Goal: Task Accomplishment & Management: Complete application form

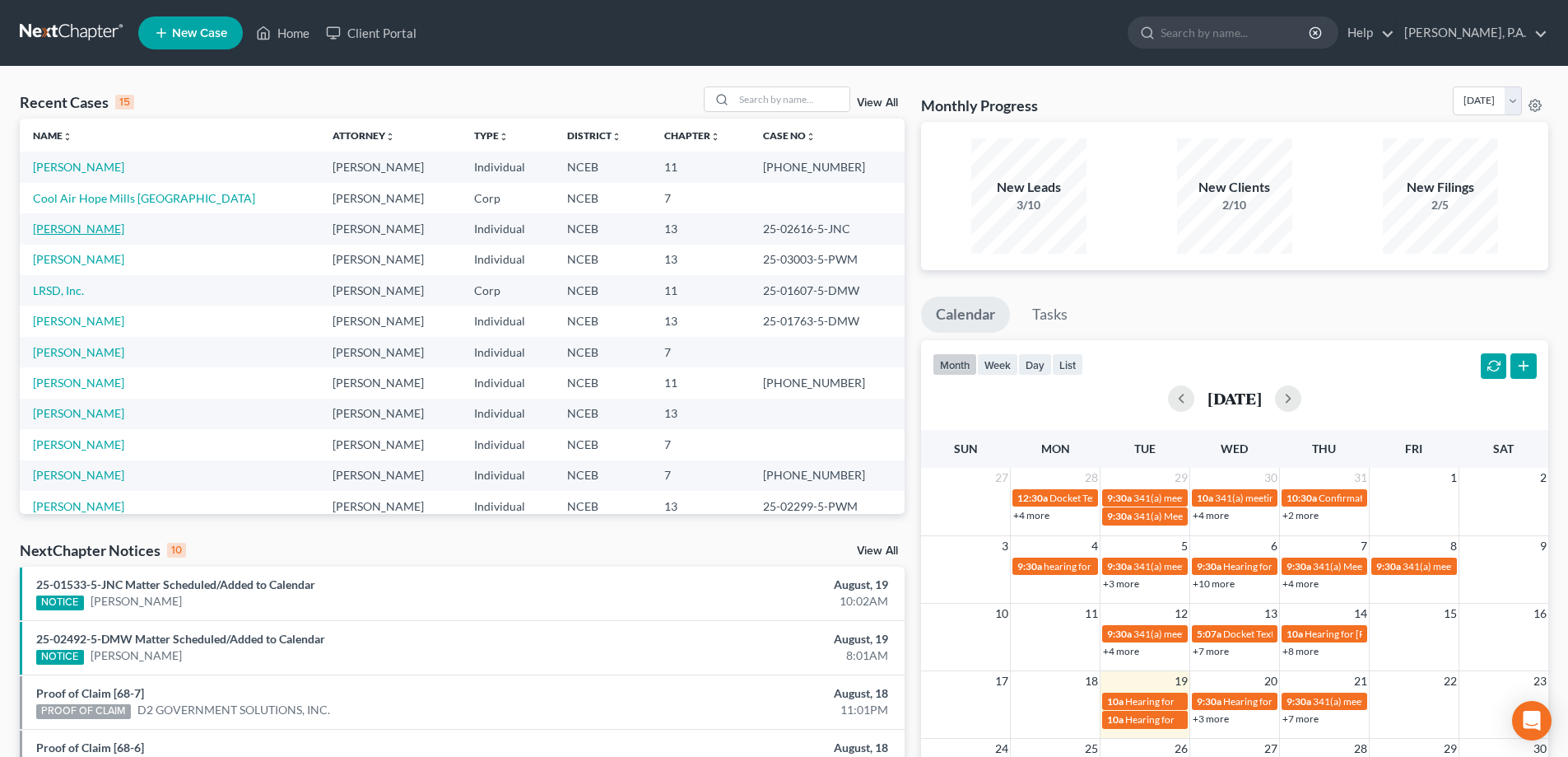
click at [72, 232] on link "[PERSON_NAME]" at bounding box center [79, 229] width 92 height 14
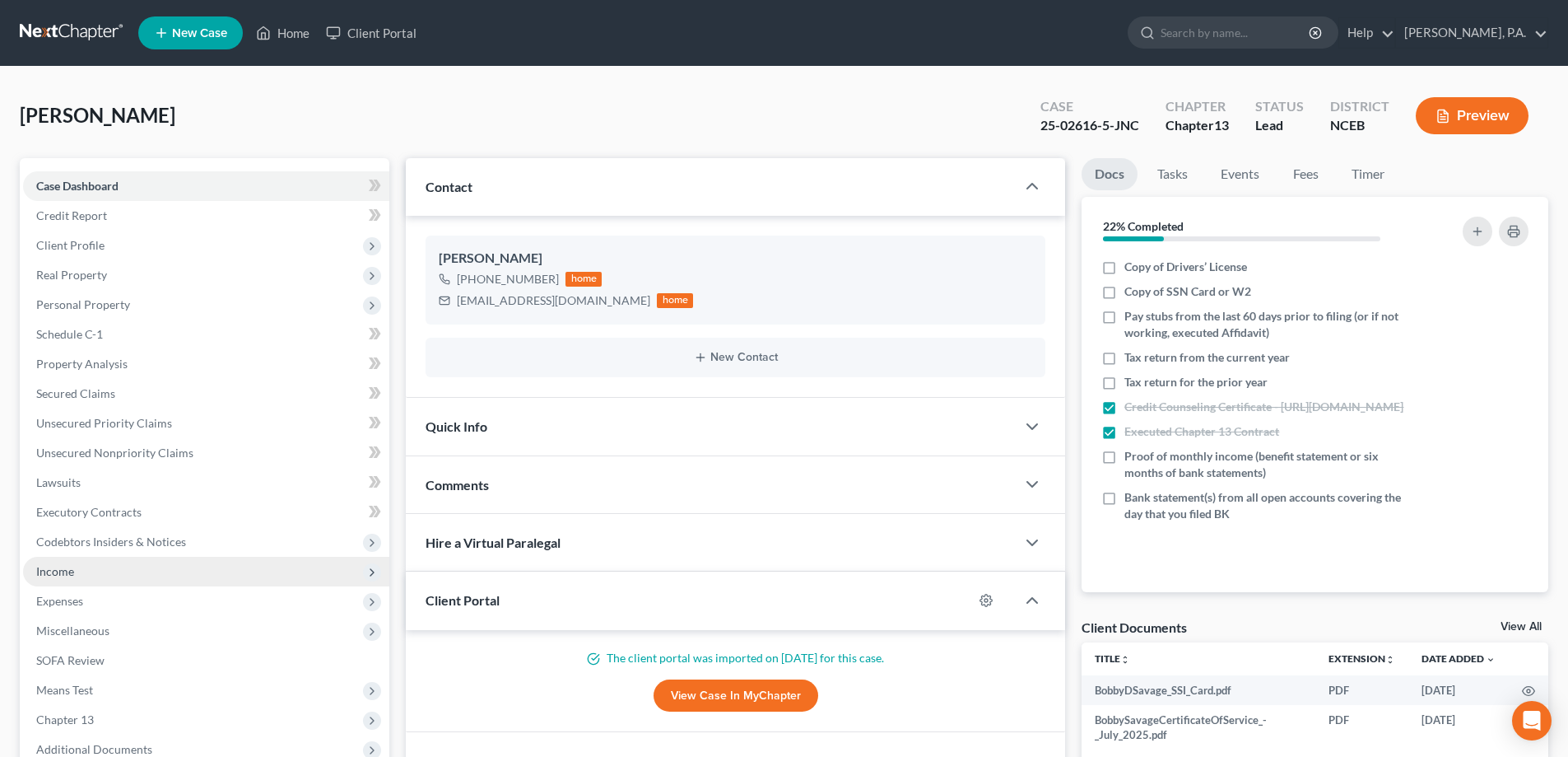
click at [208, 564] on span "Income" at bounding box center [206, 571] width 366 height 30
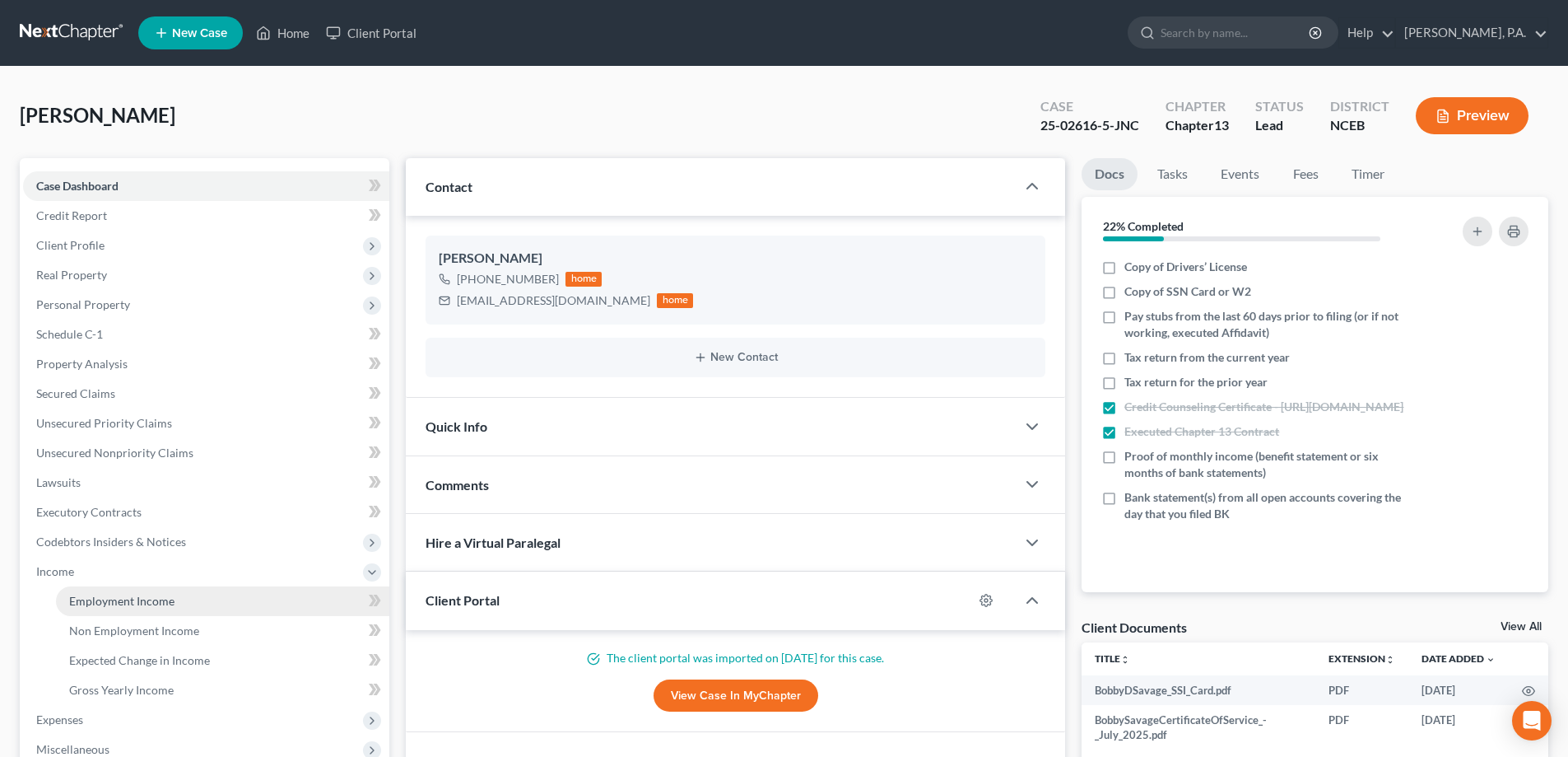
click at [278, 594] on link "Employment Income" at bounding box center [223, 601] width 333 height 30
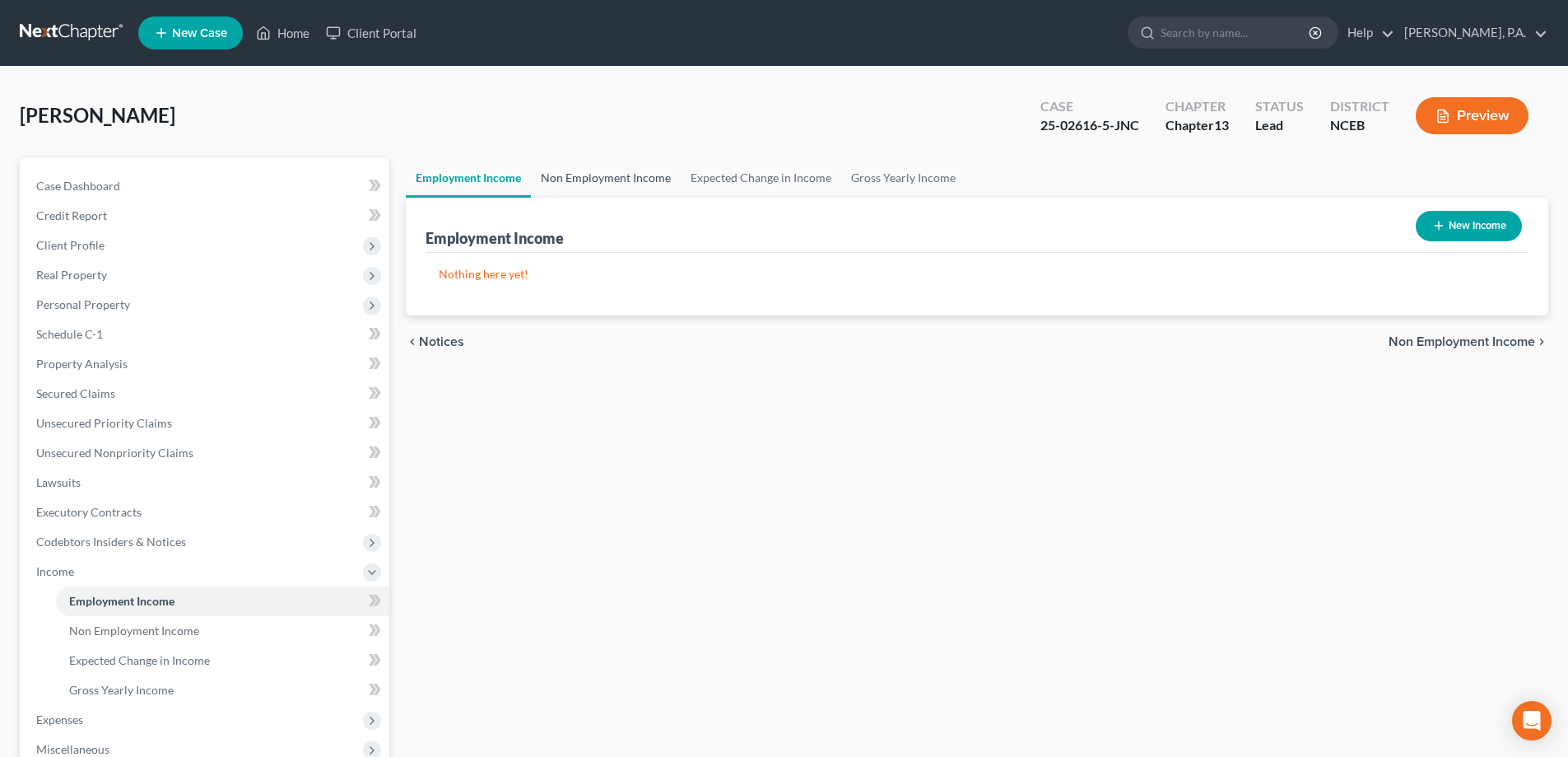
click at [618, 172] on link "Non Employment Income" at bounding box center [606, 178] width 149 height 40
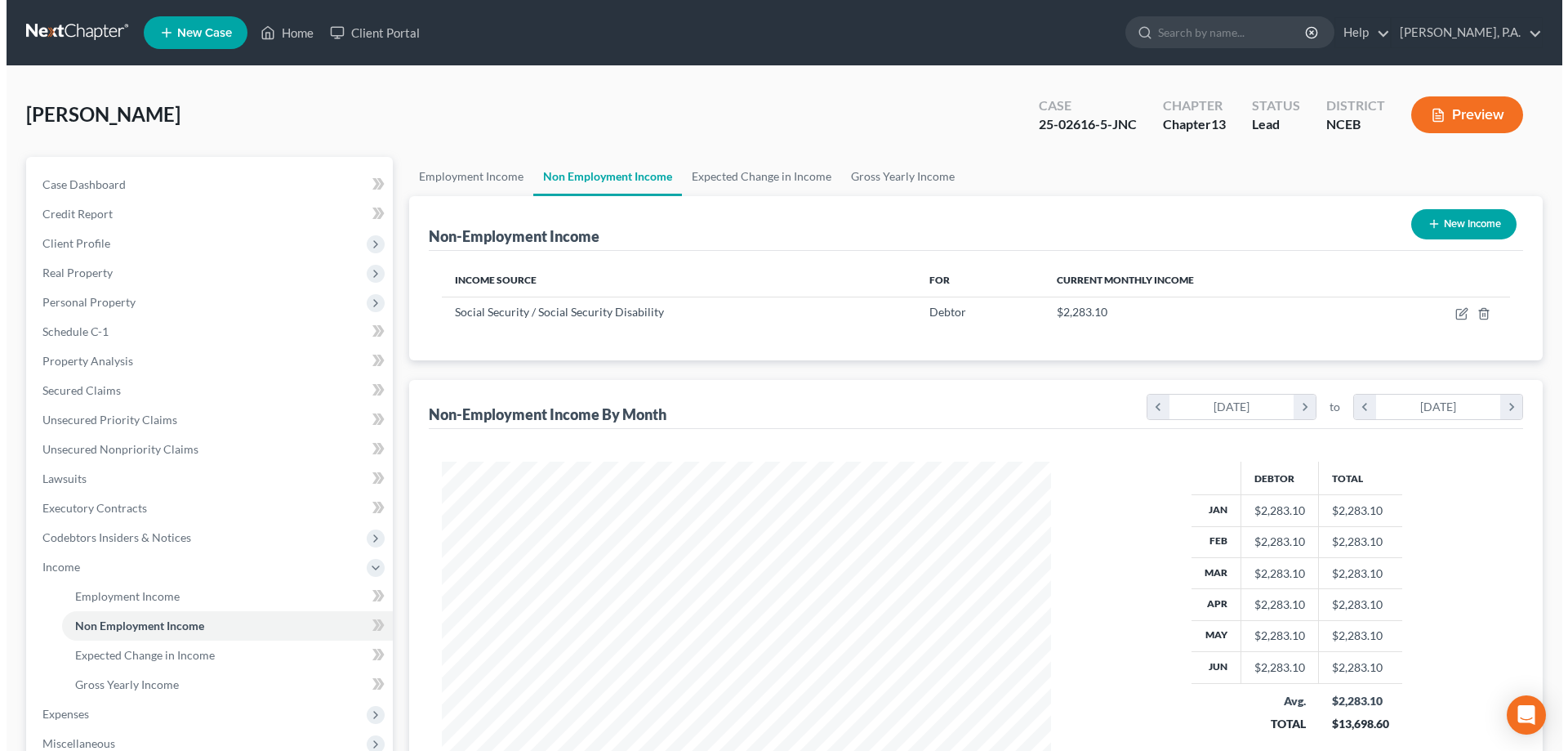
scroll to position [304, 642]
click at [1426, 233] on button "New Income" at bounding box center [1457, 224] width 105 height 30
select select "0"
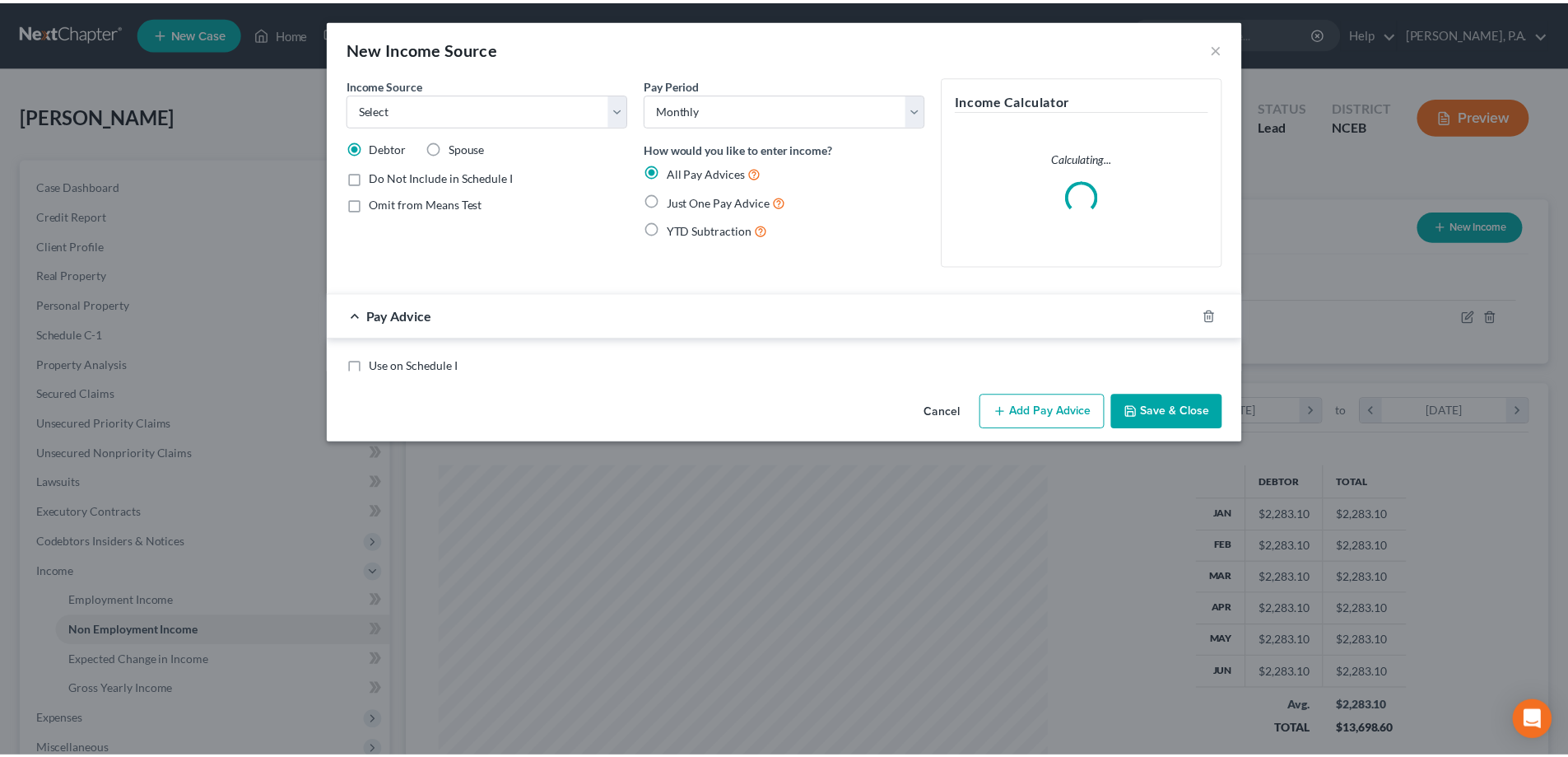
scroll to position [309, 652]
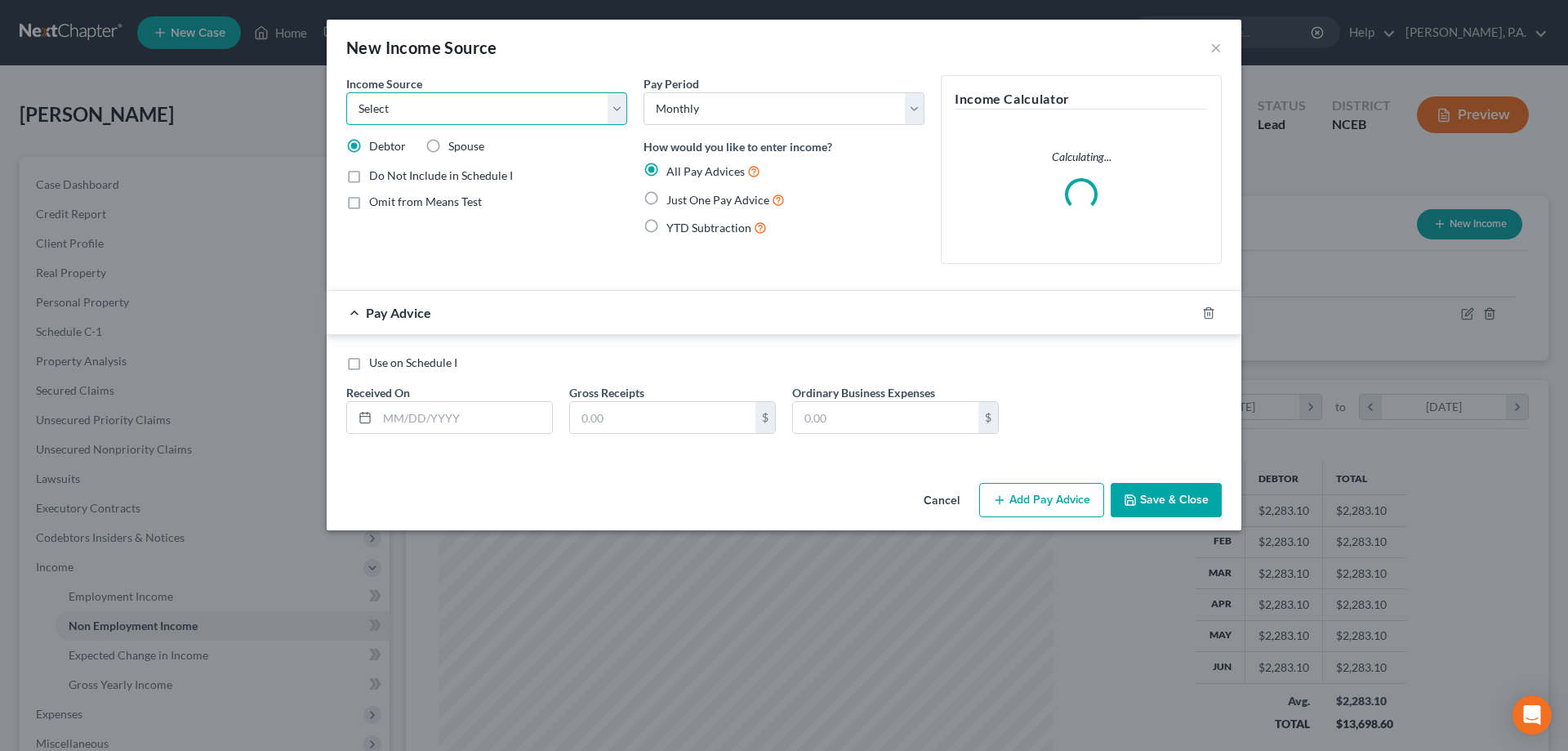
click at [518, 124] on select "Select Unemployment Disability (from employer) Pension Retirement Social Securi…" at bounding box center [486, 109] width 281 height 33
select select "3"
click at [346, 93] on select "Select Unemployment Disability (from employer) Pension Retirement Social Securi…" at bounding box center [486, 109] width 281 height 33
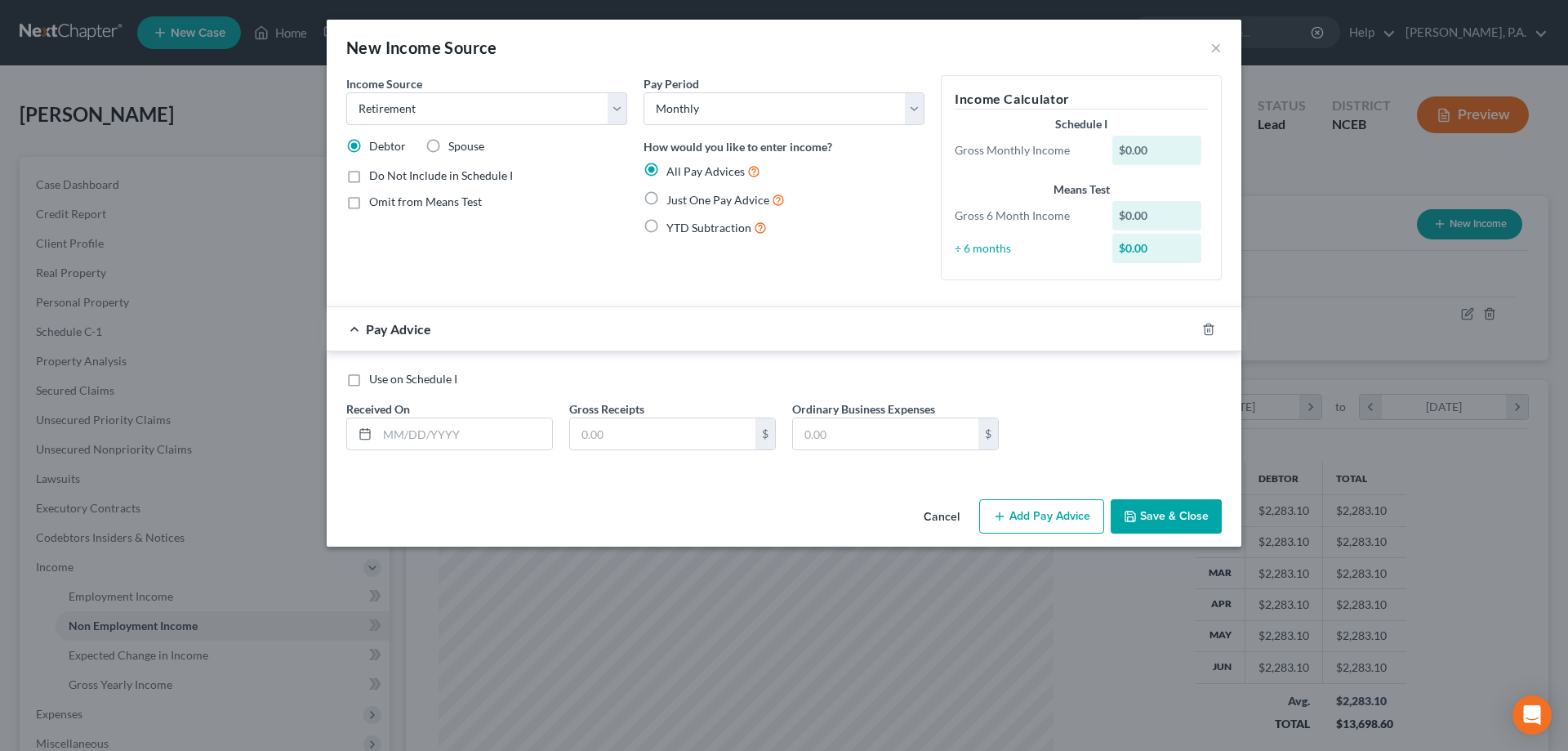
click at [356, 365] on div "Use on Schedule I Received On * Gross Receipts $ Ordinary Business Expenses $" at bounding box center [784, 414] width 914 height 125
click at [369, 383] on label "Use on Schedule I" at bounding box center [413, 378] width 88 height 16
click at [376, 382] on input "Use on Schedule I" at bounding box center [381, 376] width 11 height 11
checkbox input "true"
click at [431, 438] on input "text" at bounding box center [464, 433] width 174 height 31
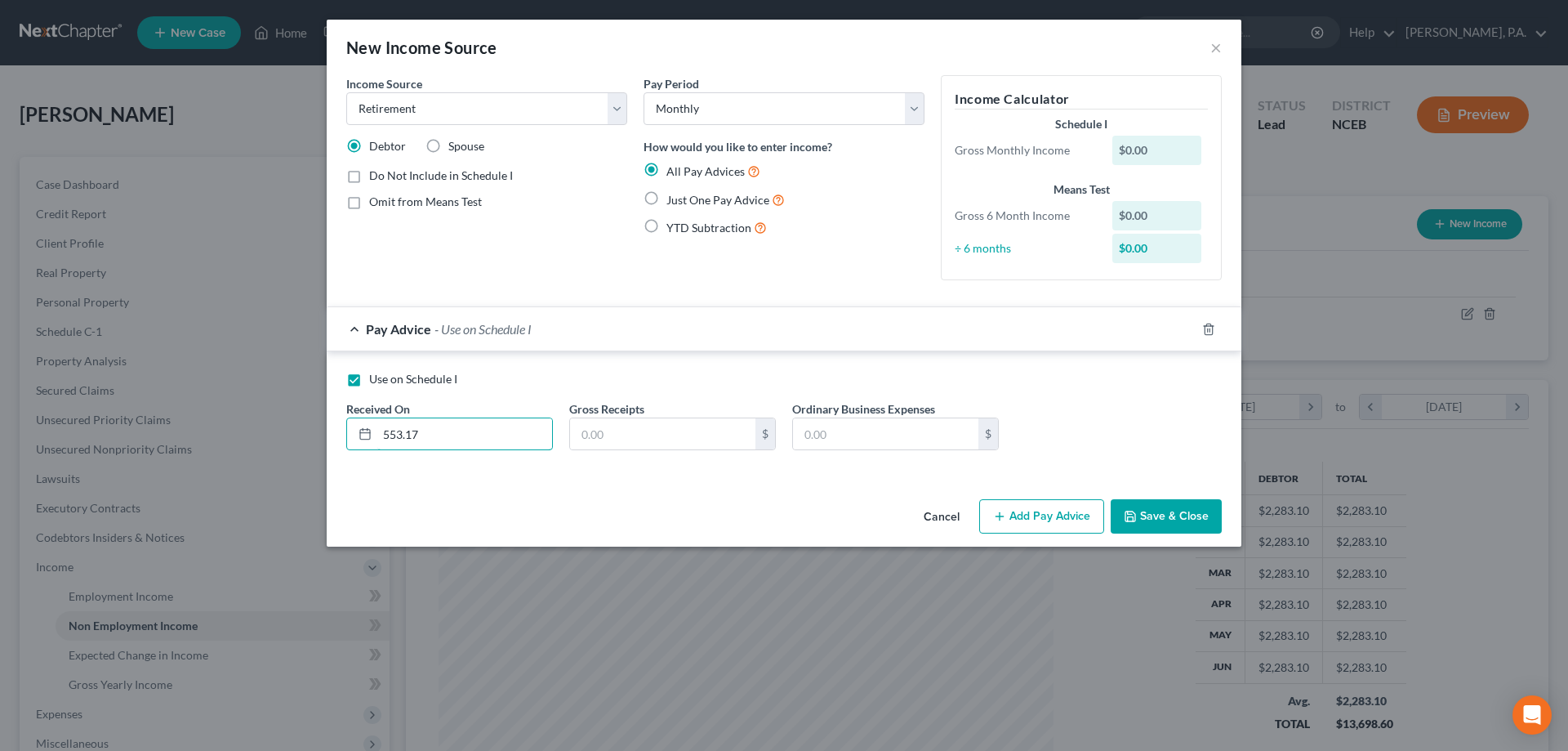
type input "553.17"
click at [1129, 524] on button "Save & Close" at bounding box center [1166, 516] width 111 height 35
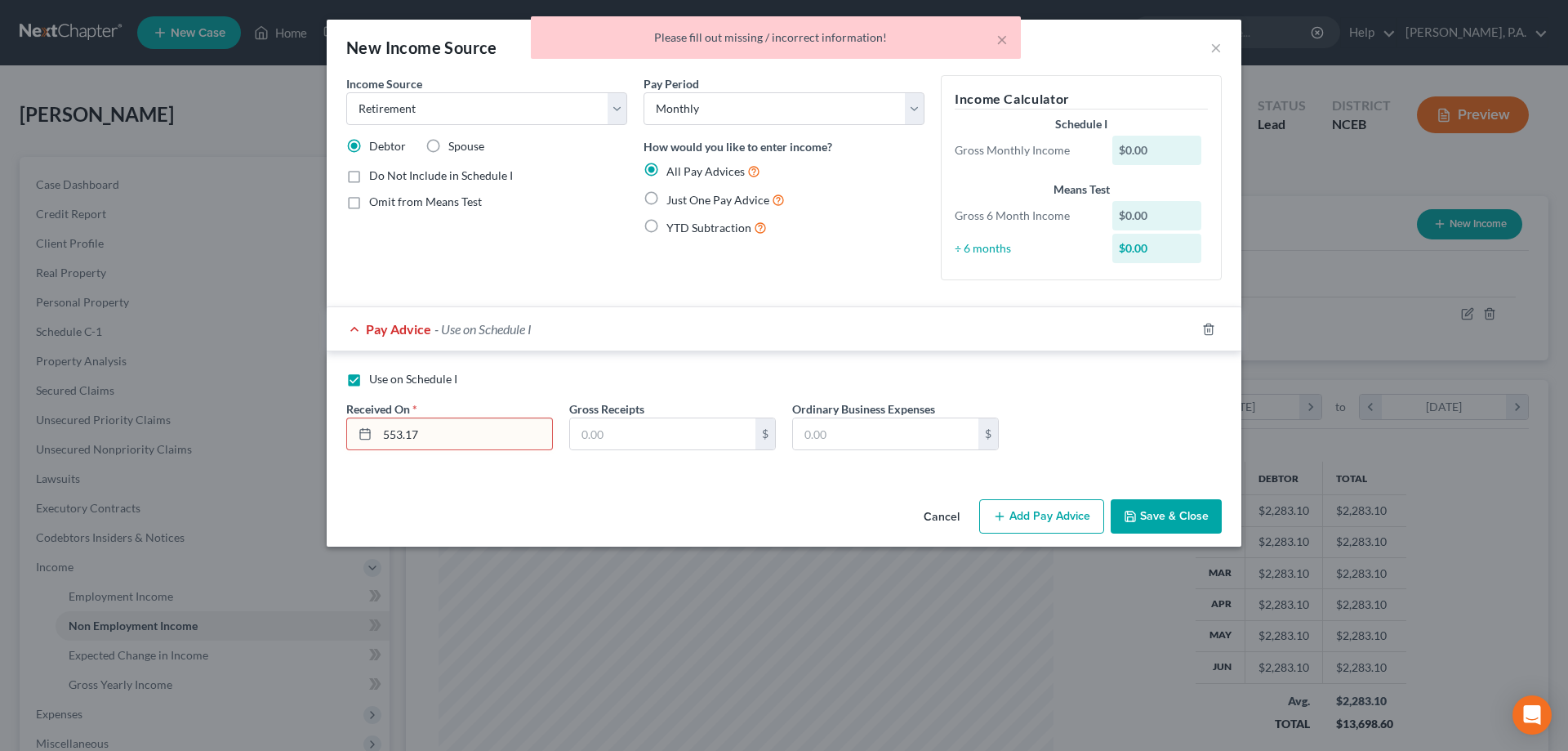
click at [666, 201] on label "Just One Pay Advice" at bounding box center [725, 200] width 119 height 19
click at [672, 201] on input "Just One Pay Advice" at bounding box center [677, 196] width 11 height 11
radio input "true"
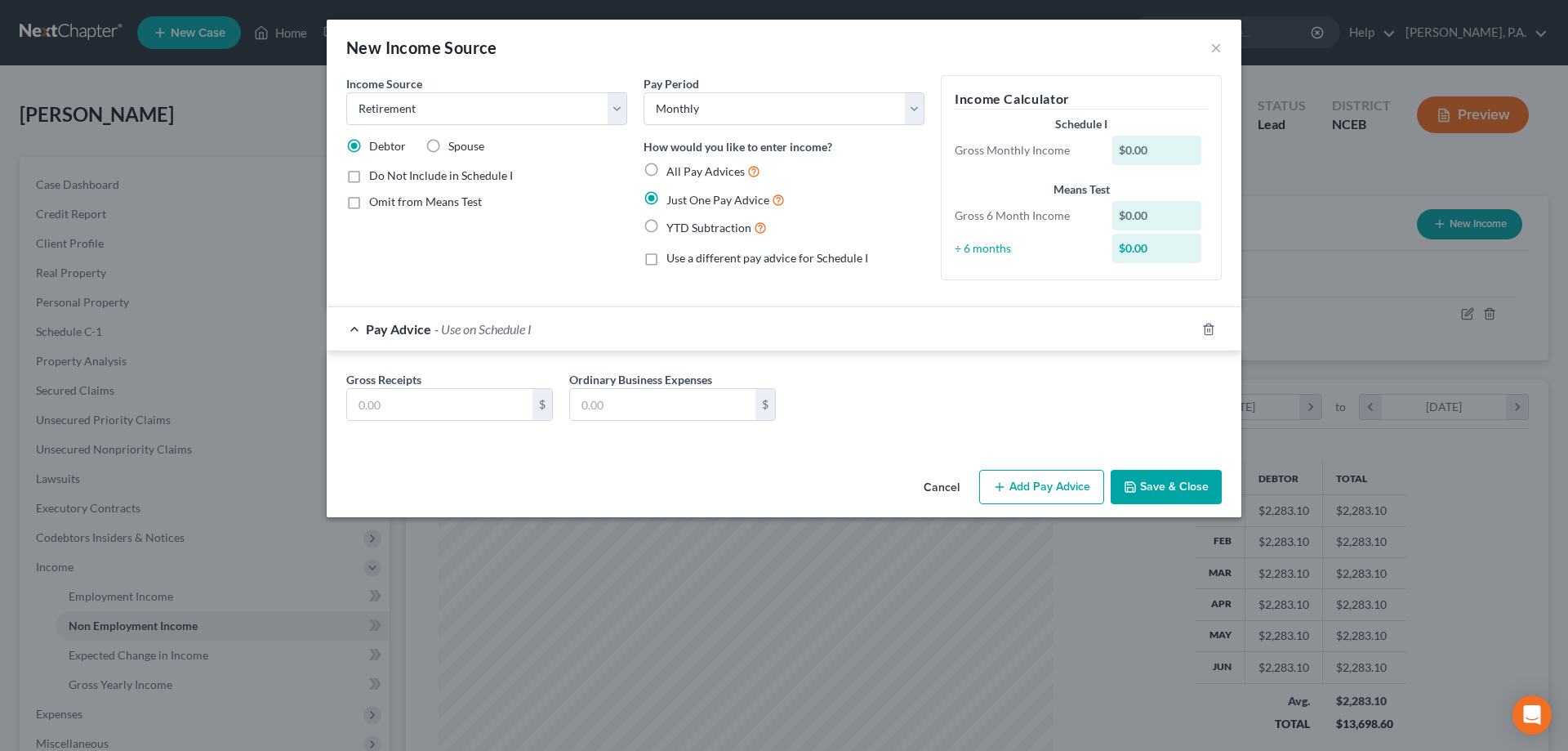
click at [495, 435] on div "Gross Receipts $ Ordinary Business Expenses $" at bounding box center [784, 399] width 914 height 95
click at [487, 406] on input "text" at bounding box center [440, 404] width 185 height 31
type input "553.17"
click at [1171, 483] on button "Save & Close" at bounding box center [1166, 486] width 111 height 35
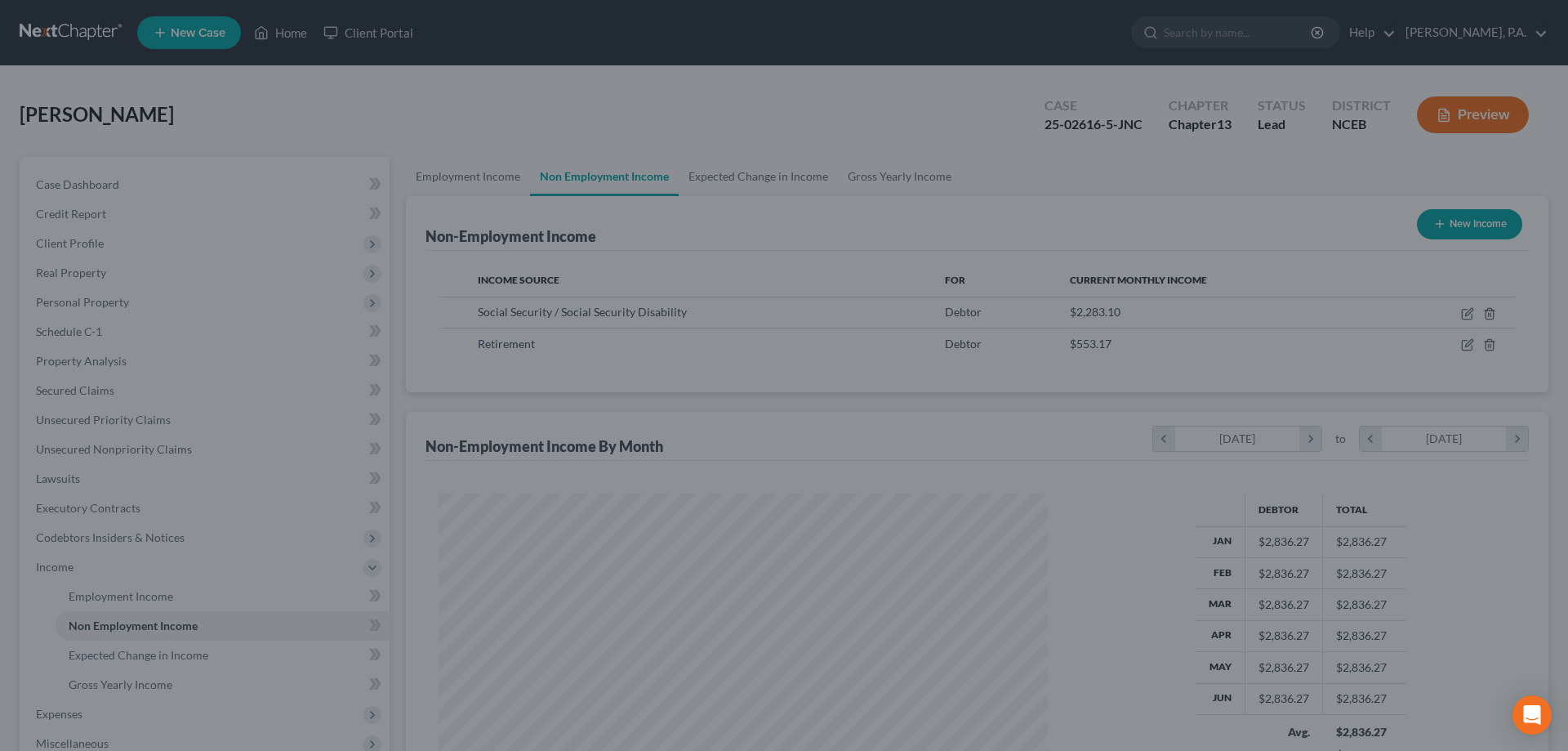
scroll to position [816477, 815834]
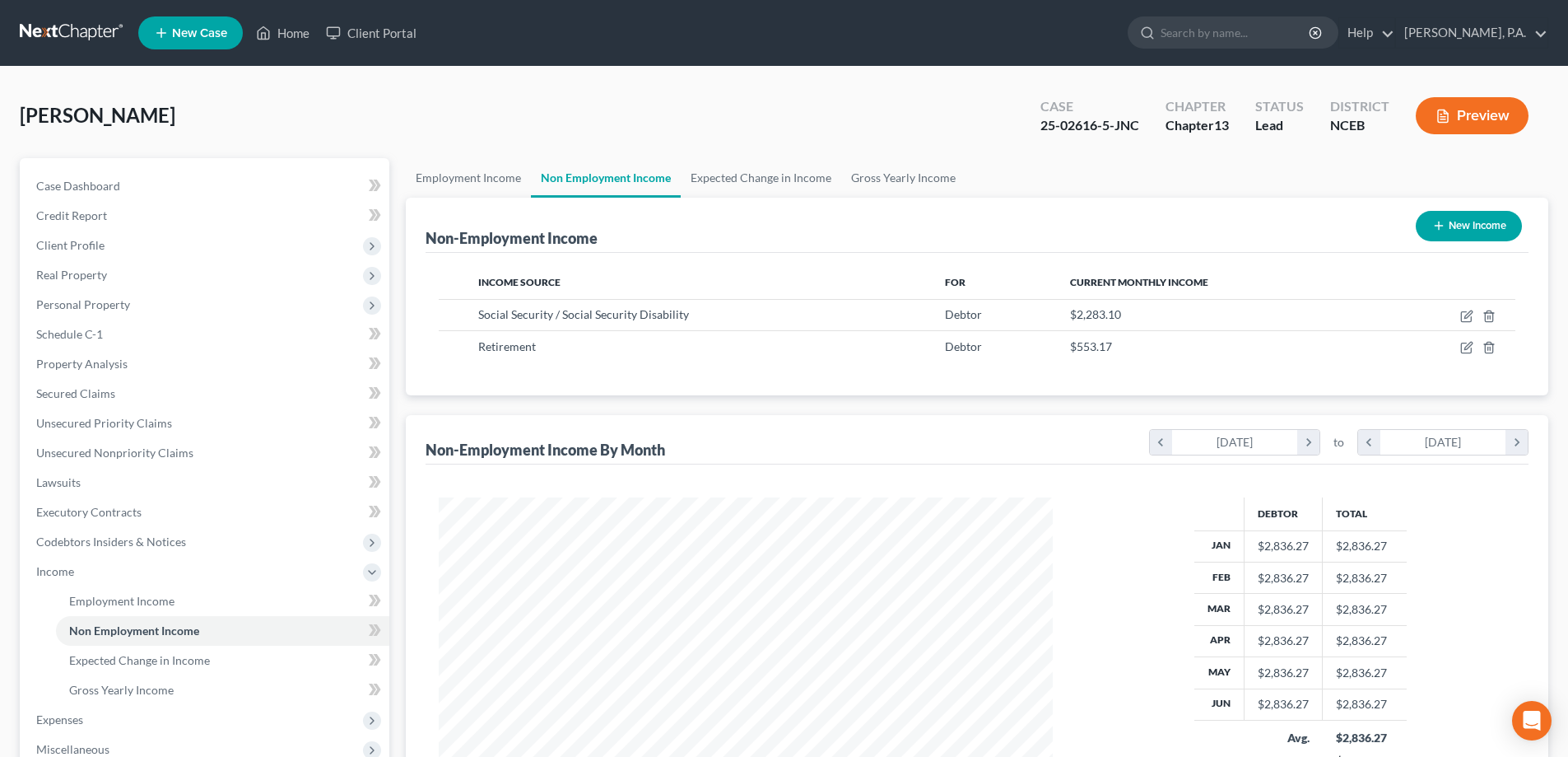
click at [1458, 216] on button "New Income" at bounding box center [1469, 226] width 106 height 31
select select "0"
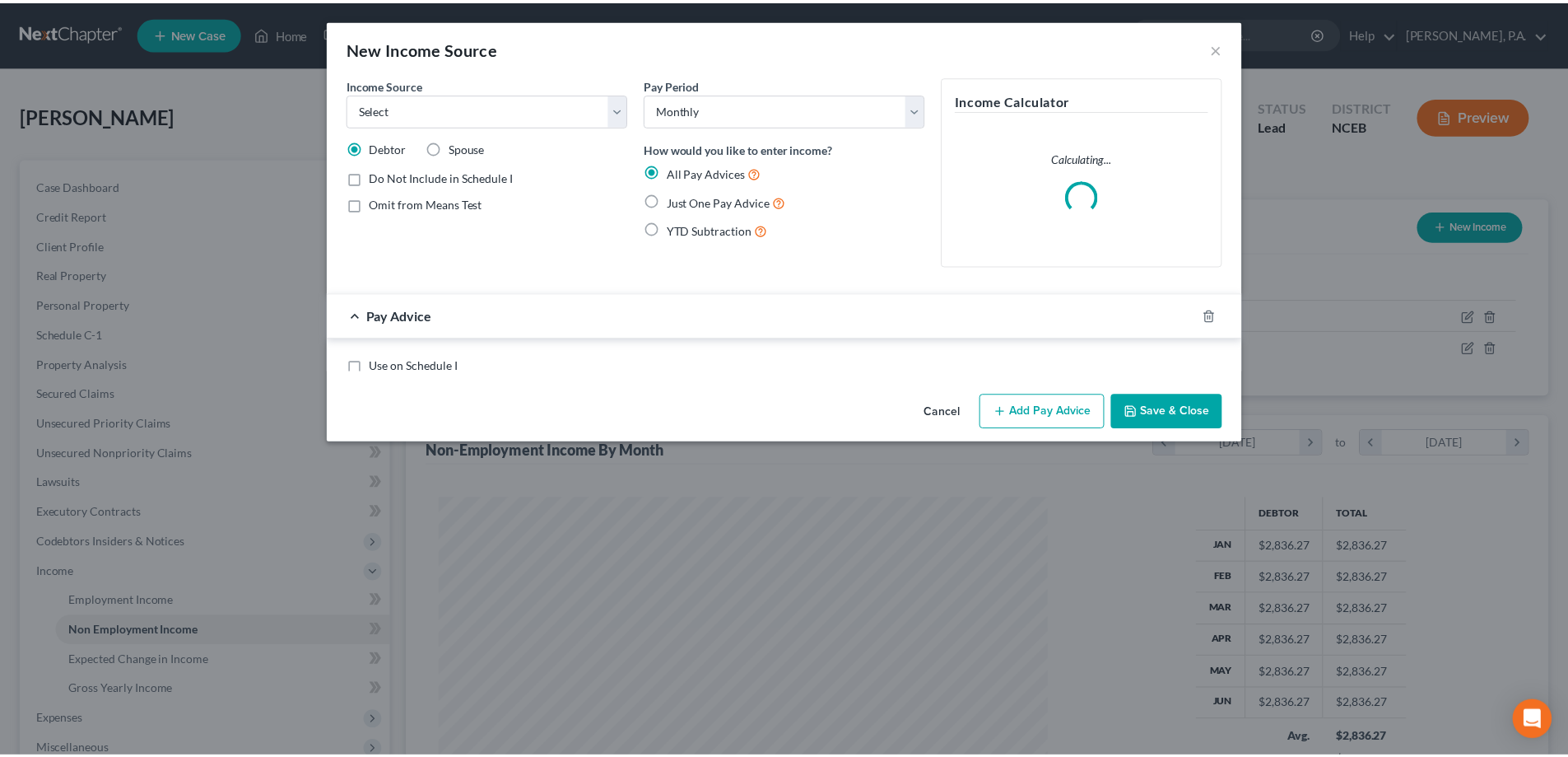
scroll to position [309, 652]
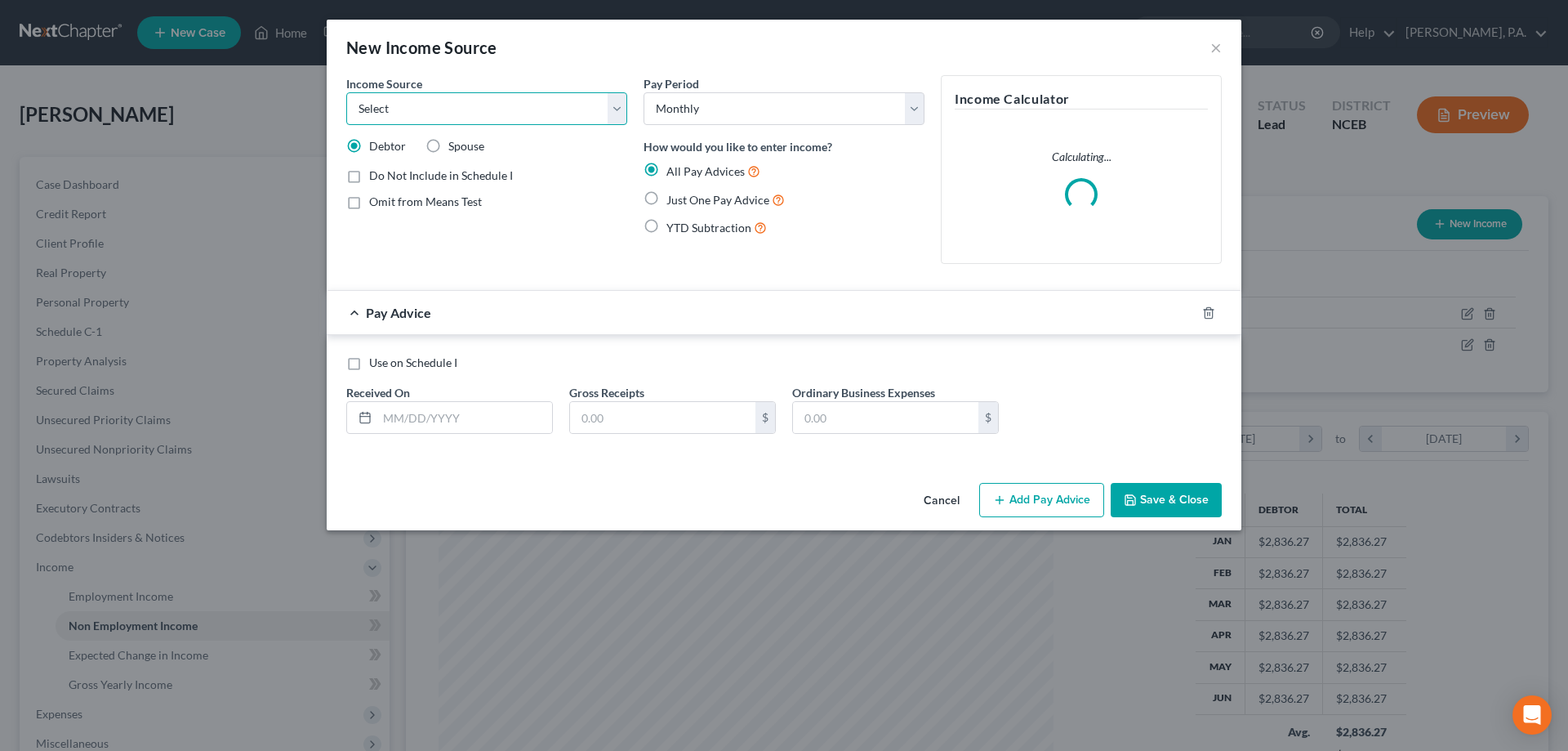
click at [593, 111] on select "Select Unemployment Disability (from employer) Pension Retirement Social Securi…" at bounding box center [486, 109] width 281 height 33
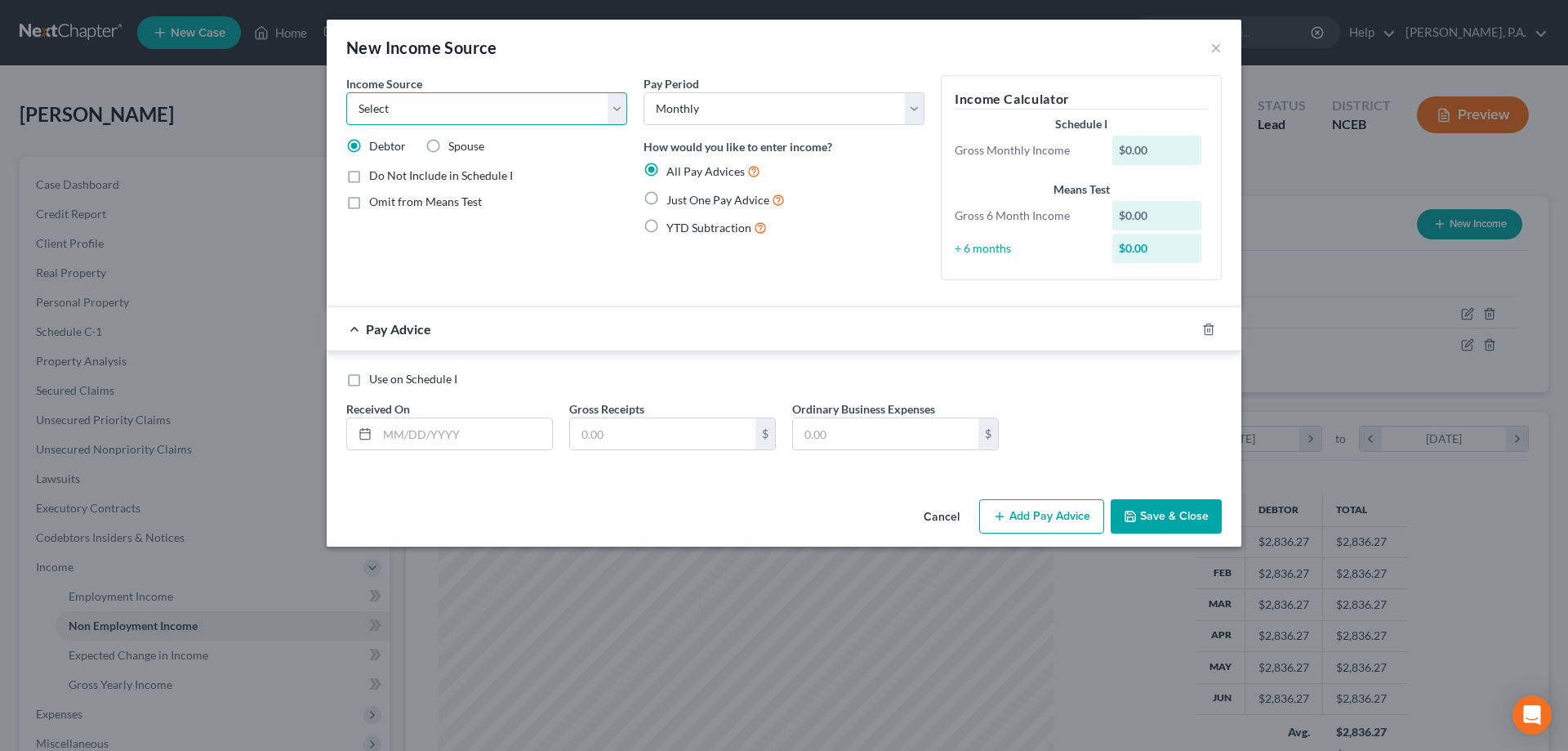
select select "5"
click at [346, 93] on select "Select Unemployment Disability (from employer) Pension Retirement Social Securi…" at bounding box center [486, 109] width 281 height 33
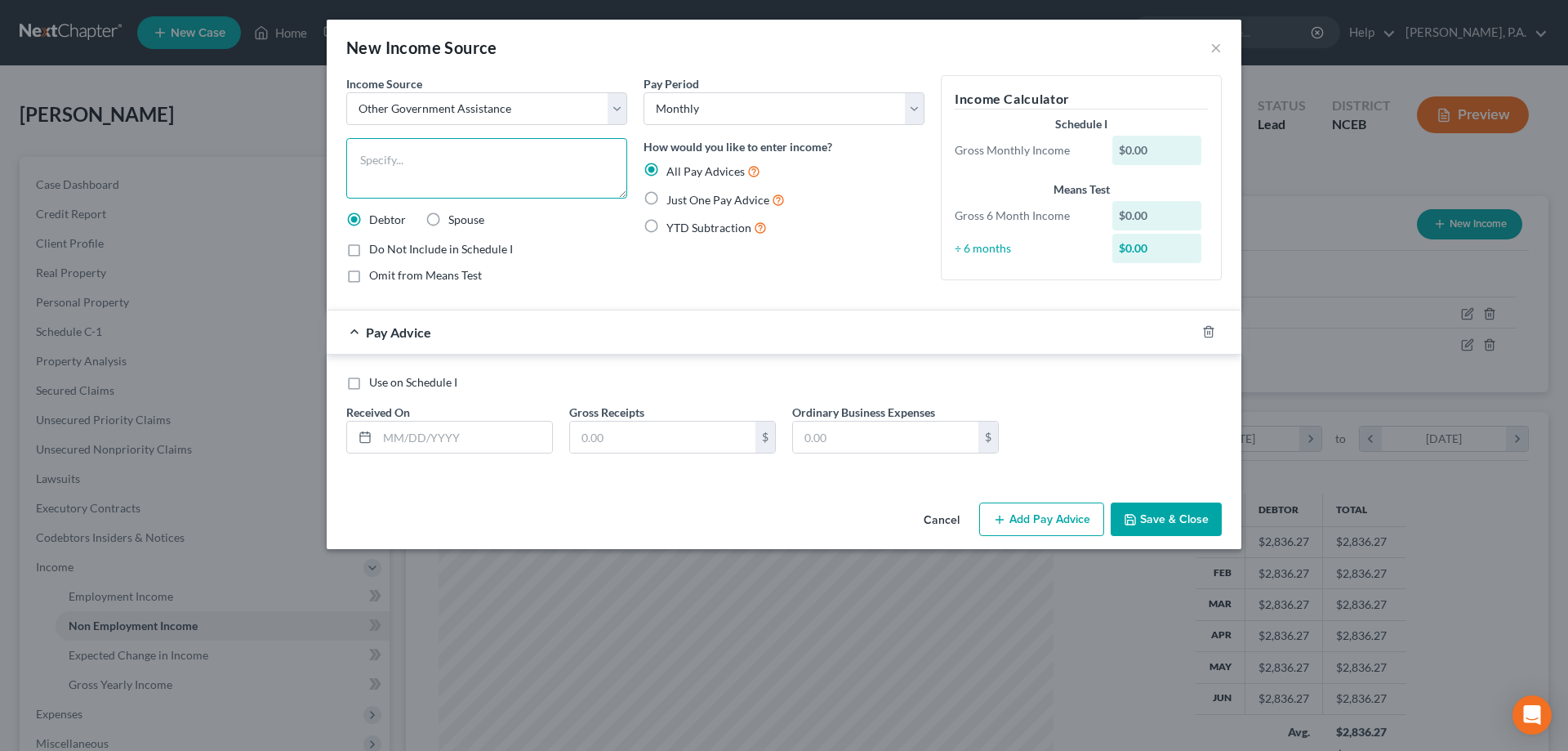
click at [485, 164] on textarea at bounding box center [486, 169] width 281 height 61
type textarea "HUD Rent Subsidy"
click at [713, 207] on label "Just One Pay Advice" at bounding box center [725, 200] width 119 height 19
click at [683, 201] on input "Just One Pay Advice" at bounding box center [677, 196] width 11 height 11
radio input "true"
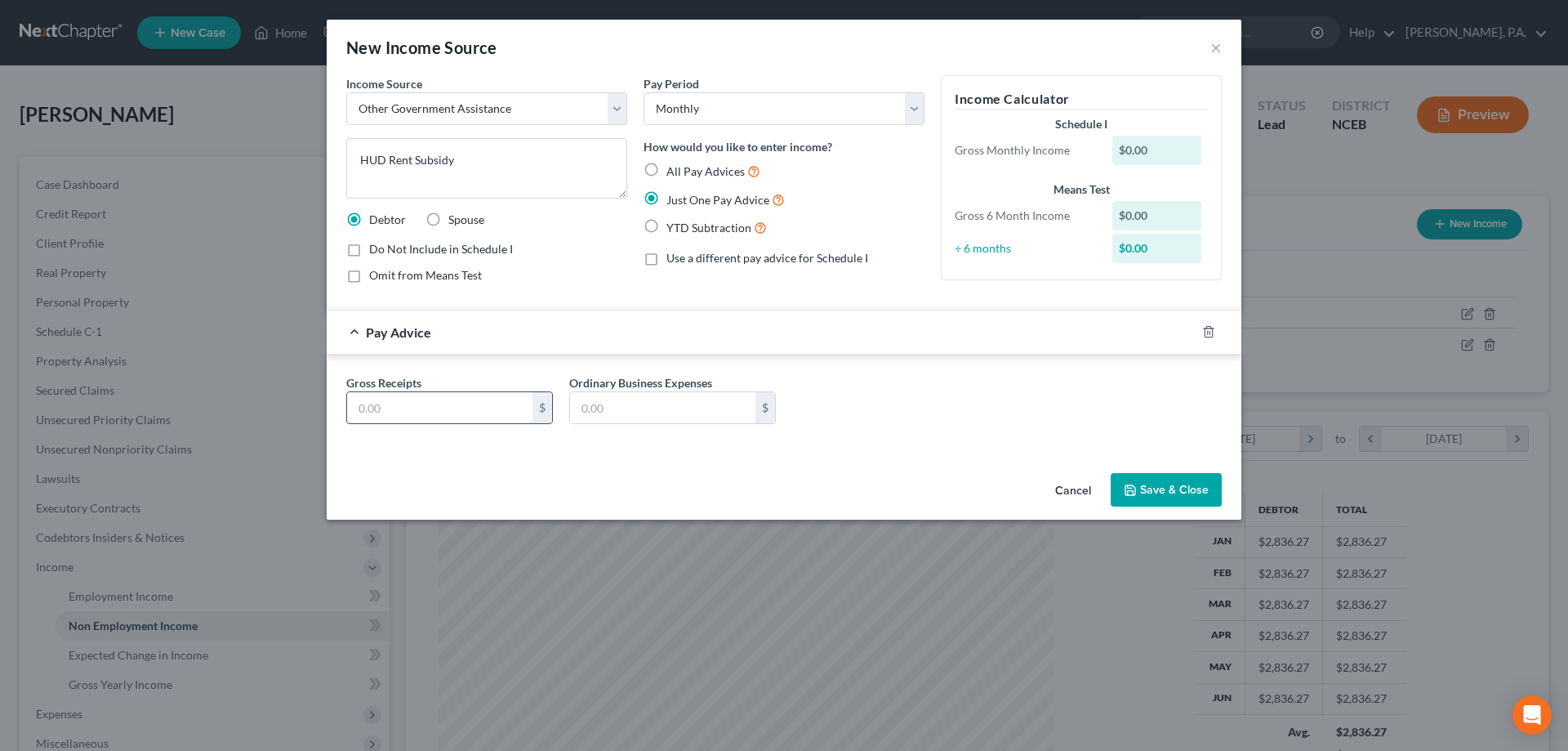
click at [483, 402] on input "text" at bounding box center [440, 407] width 185 height 31
type input "470"
click at [1140, 476] on button "Save & Close" at bounding box center [1166, 490] width 111 height 35
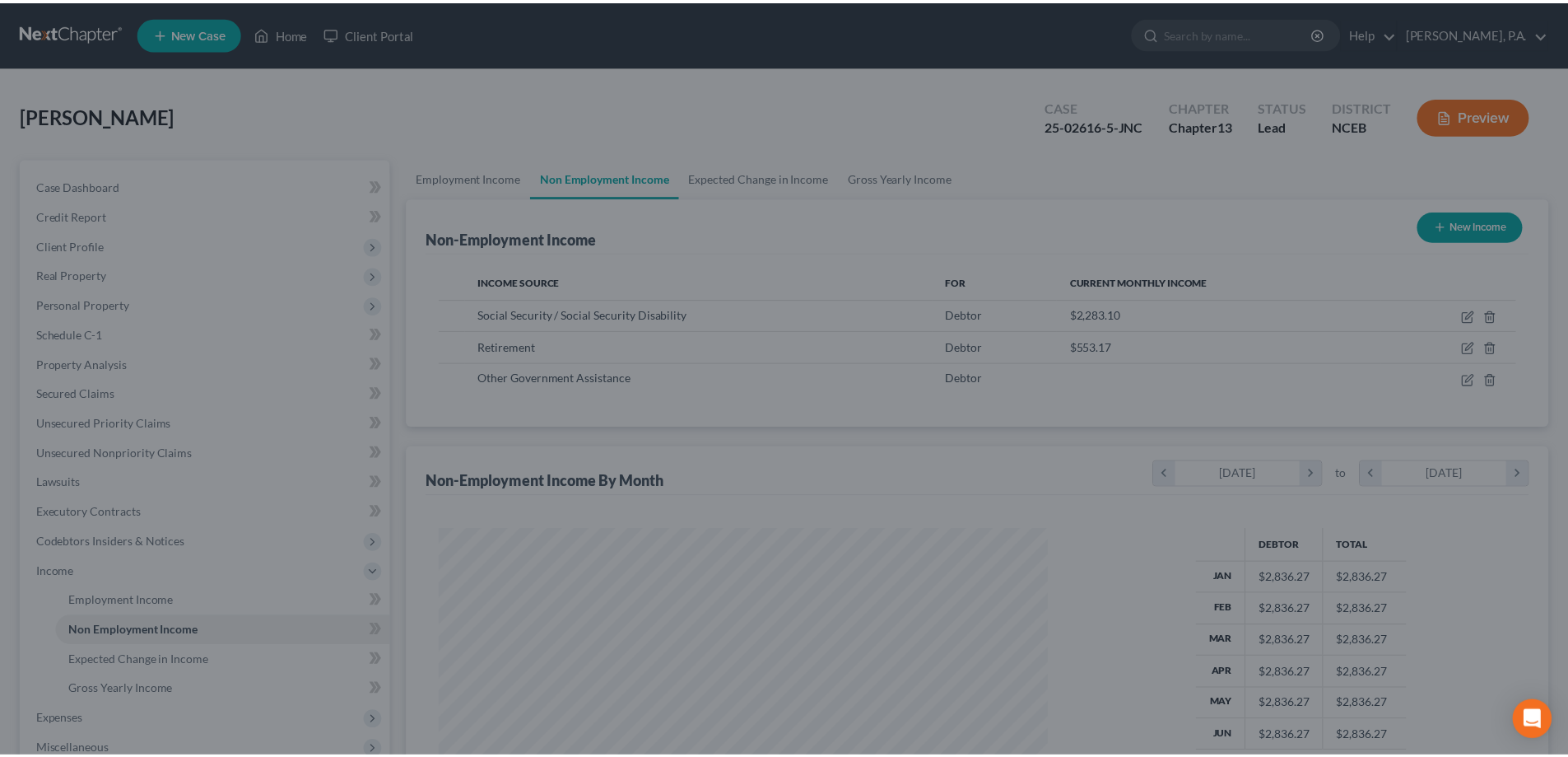
scroll to position [823000, 822464]
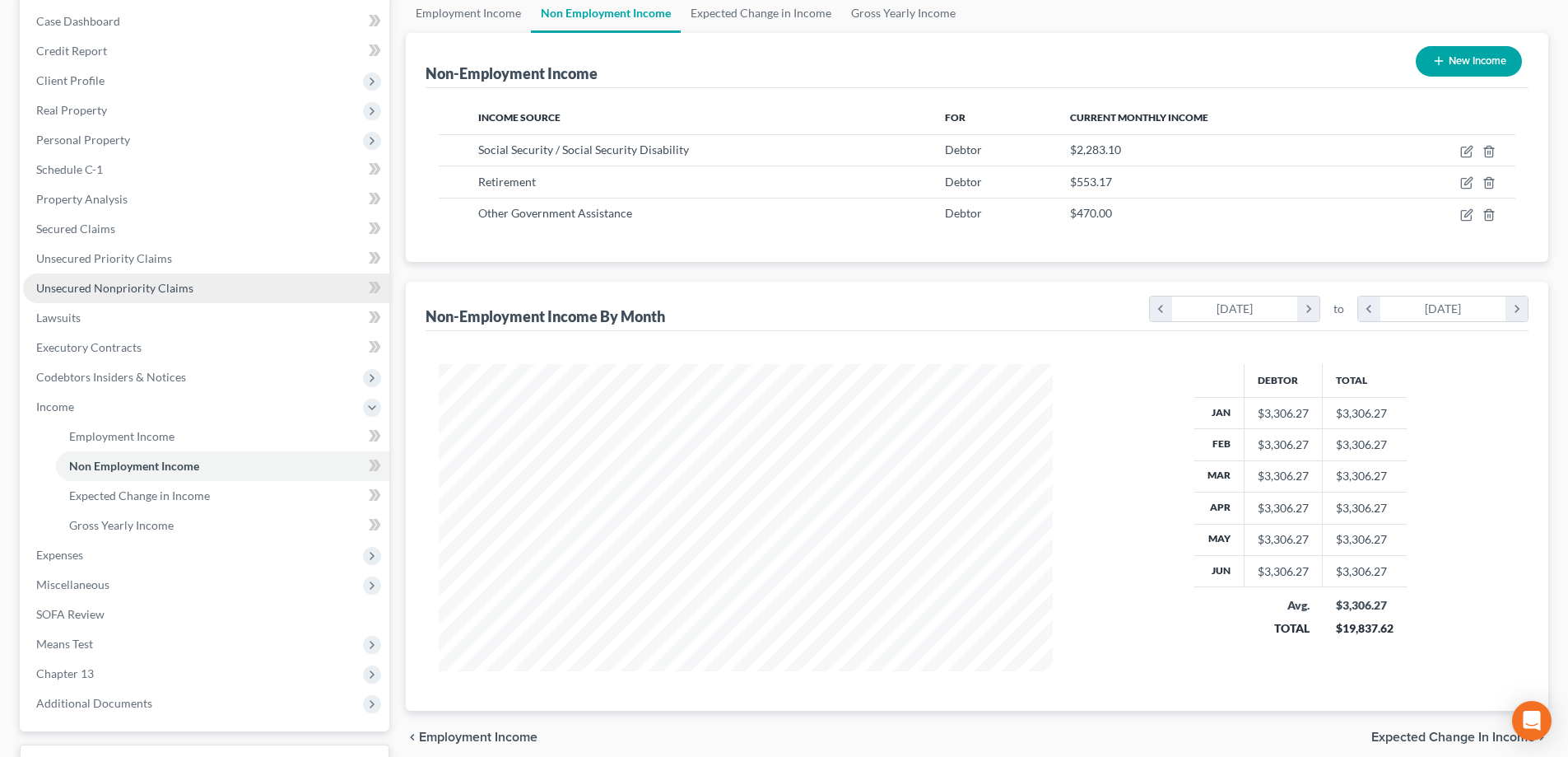
click at [247, 289] on link "Unsecured Nonpriority Claims" at bounding box center [206, 288] width 366 height 30
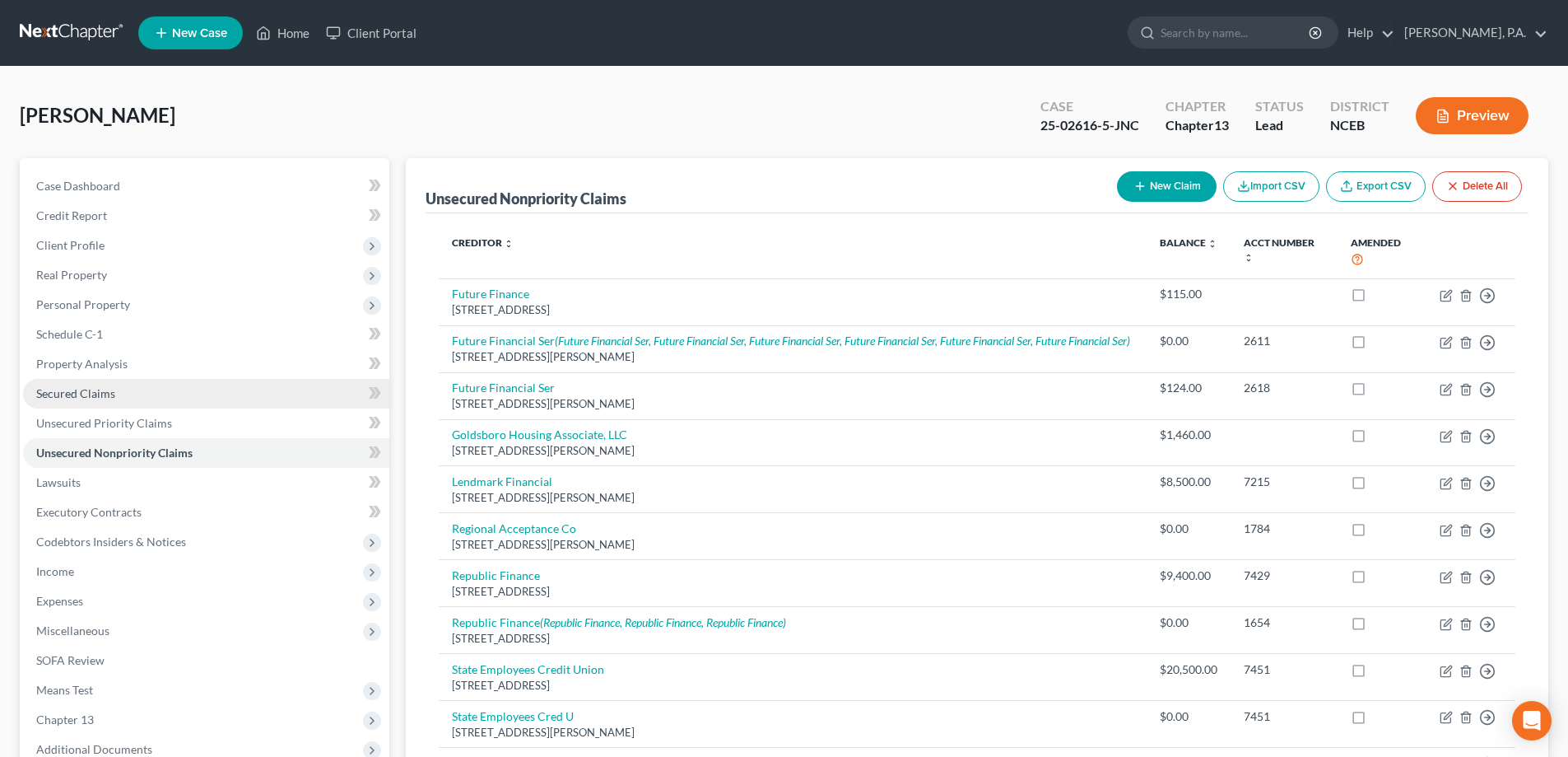
click at [226, 393] on link "Secured Claims" at bounding box center [206, 393] width 366 height 30
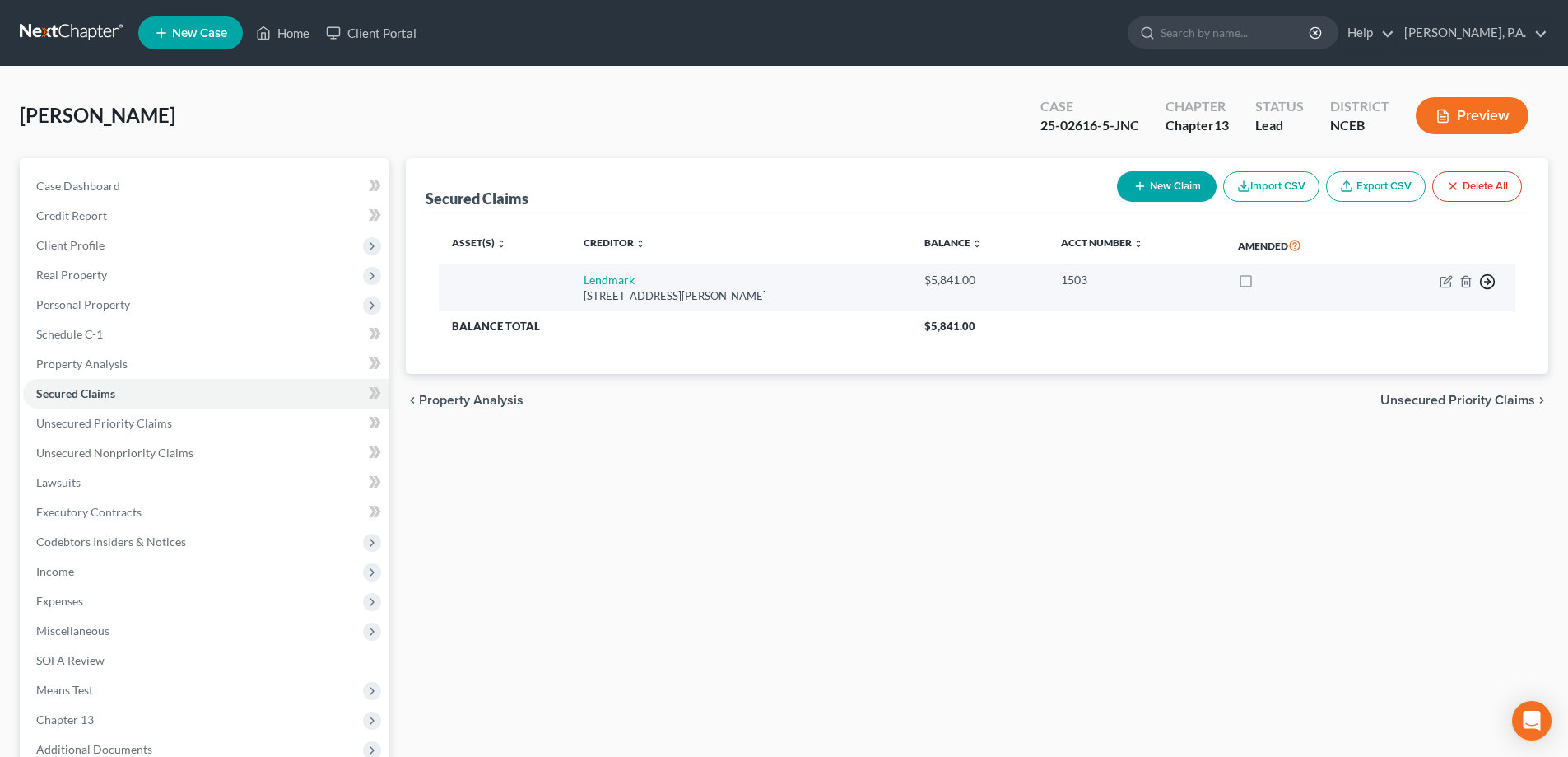
click at [1492, 280] on icon "button" at bounding box center [1486, 281] width 16 height 16
click at [1413, 323] on link "Move to F" at bounding box center [1412, 320] width 138 height 28
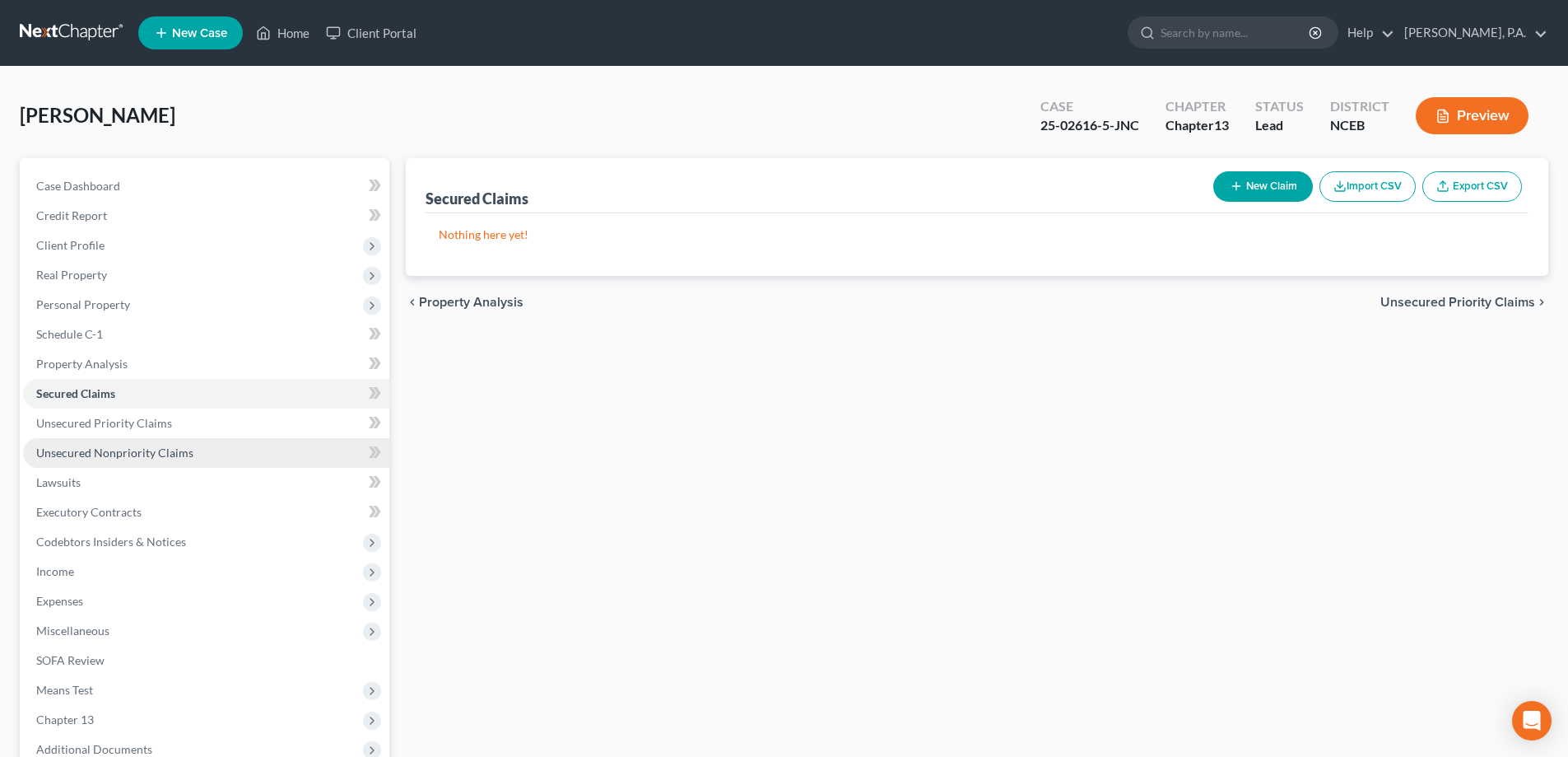
click at [163, 456] on span "Unsecured Nonpriority Claims" at bounding box center [115, 452] width 157 height 14
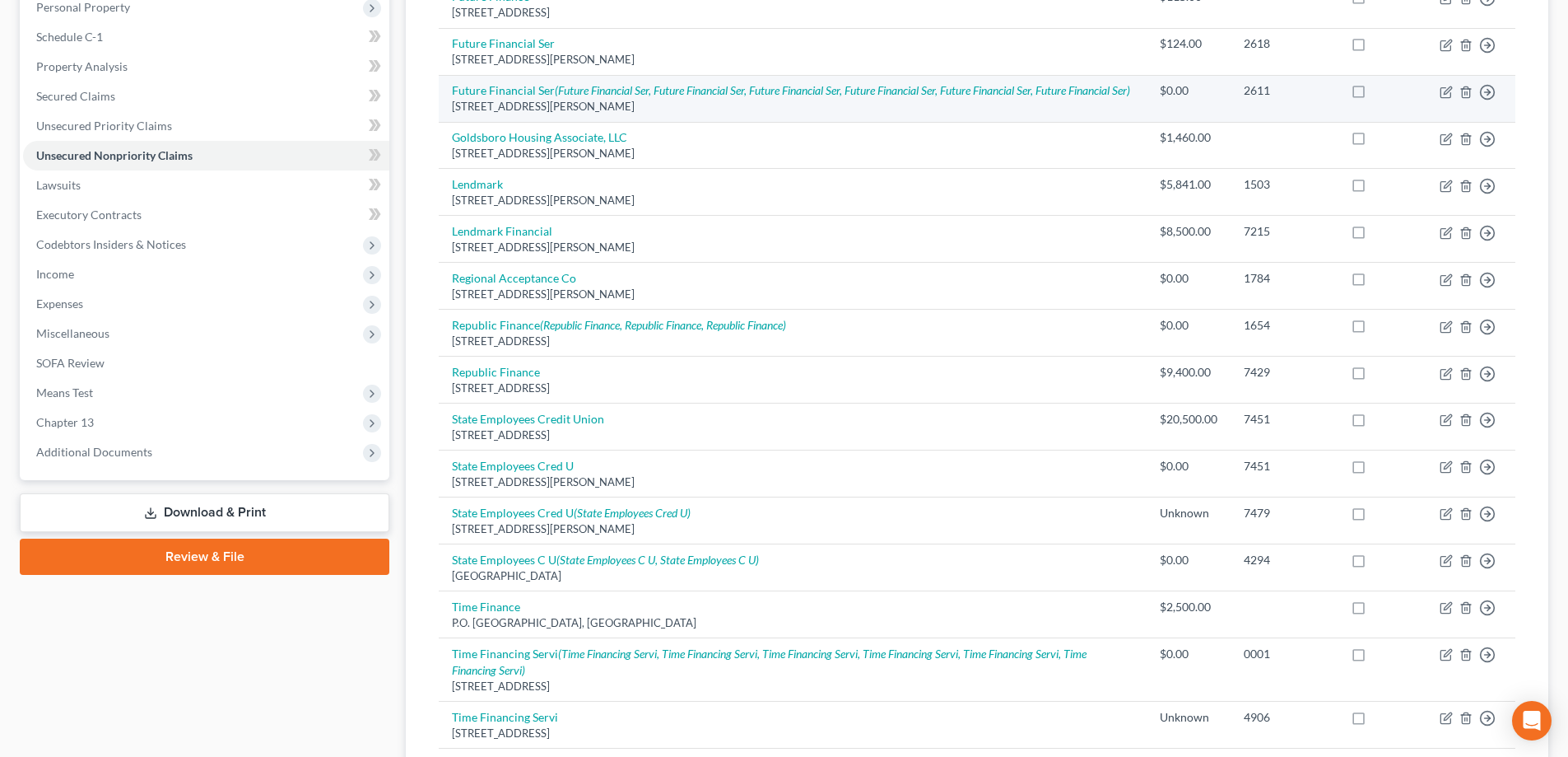
scroll to position [330, 0]
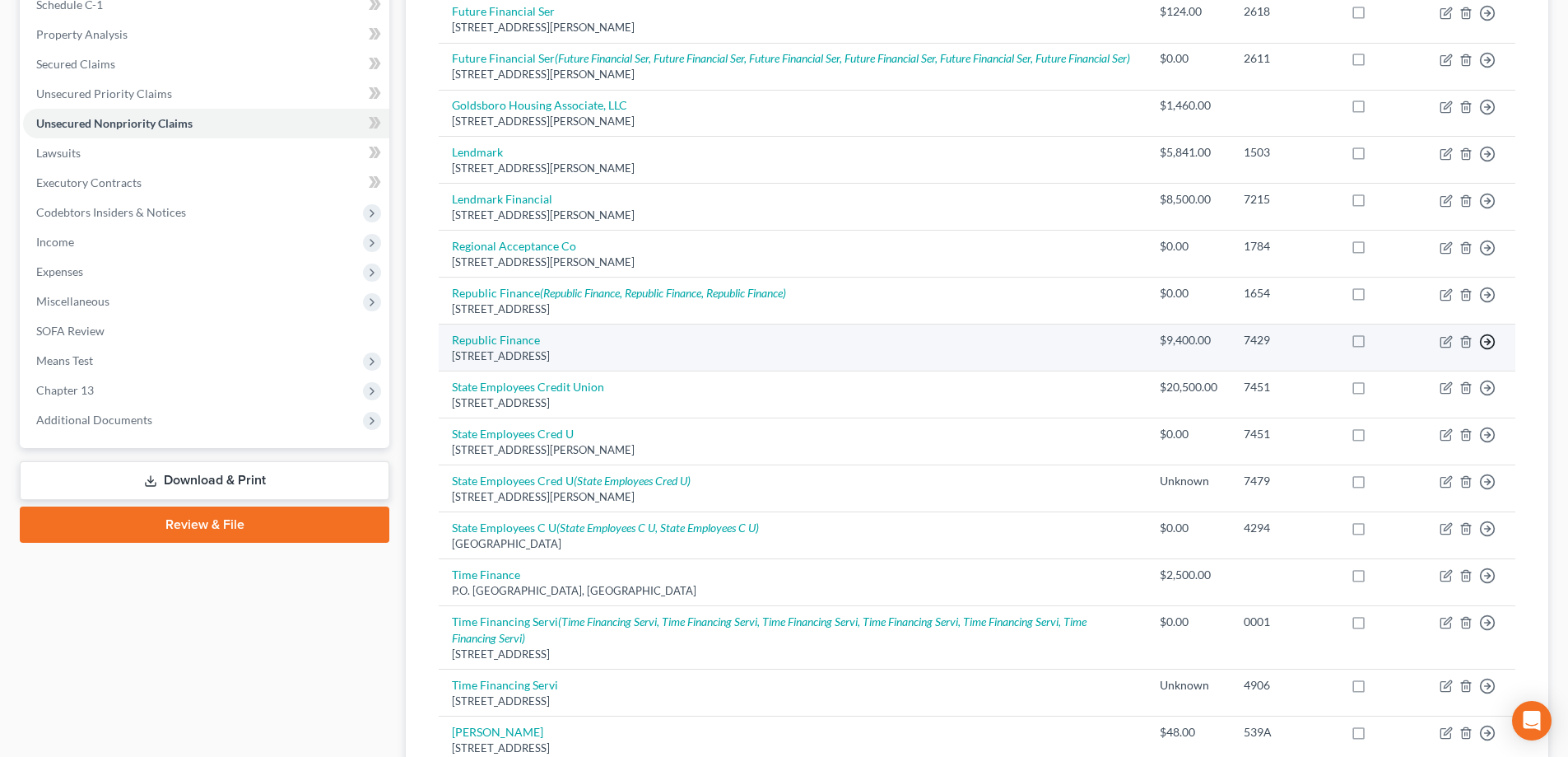
click at [1464, 367] on link "Move to D" at bounding box center [1412, 353] width 138 height 28
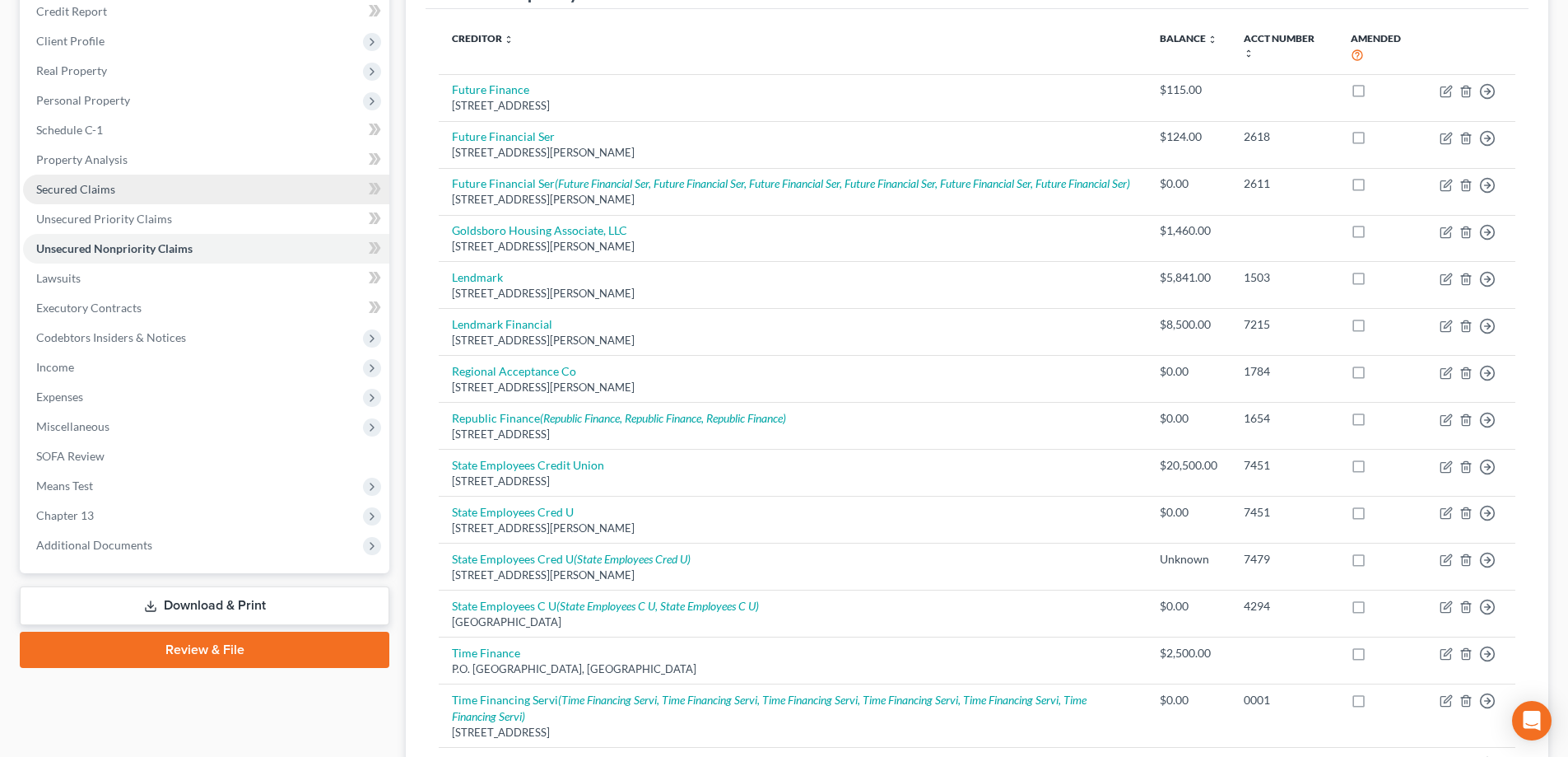
scroll to position [165, 0]
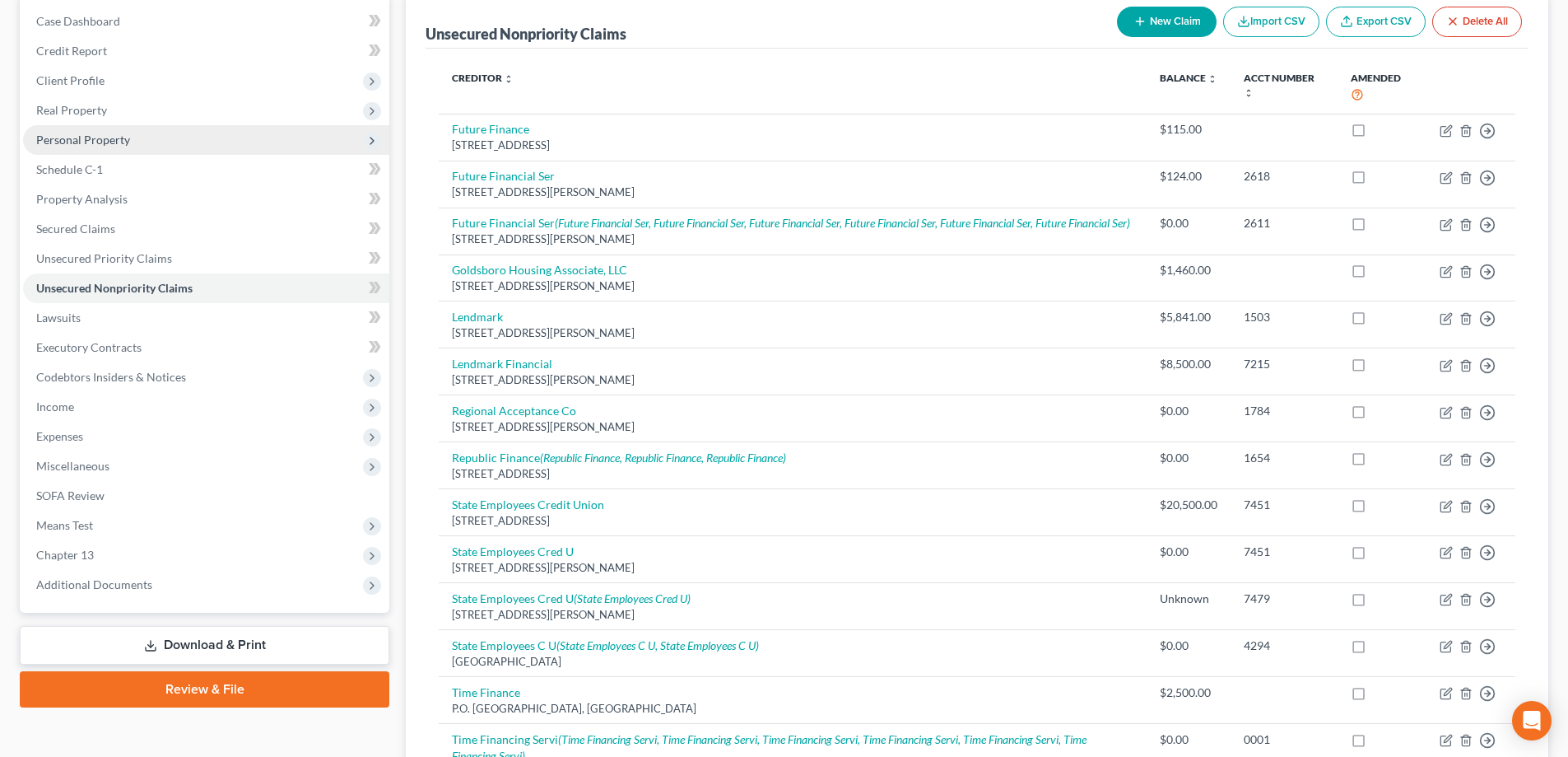
click at [171, 127] on span "Personal Property" at bounding box center [206, 139] width 366 height 30
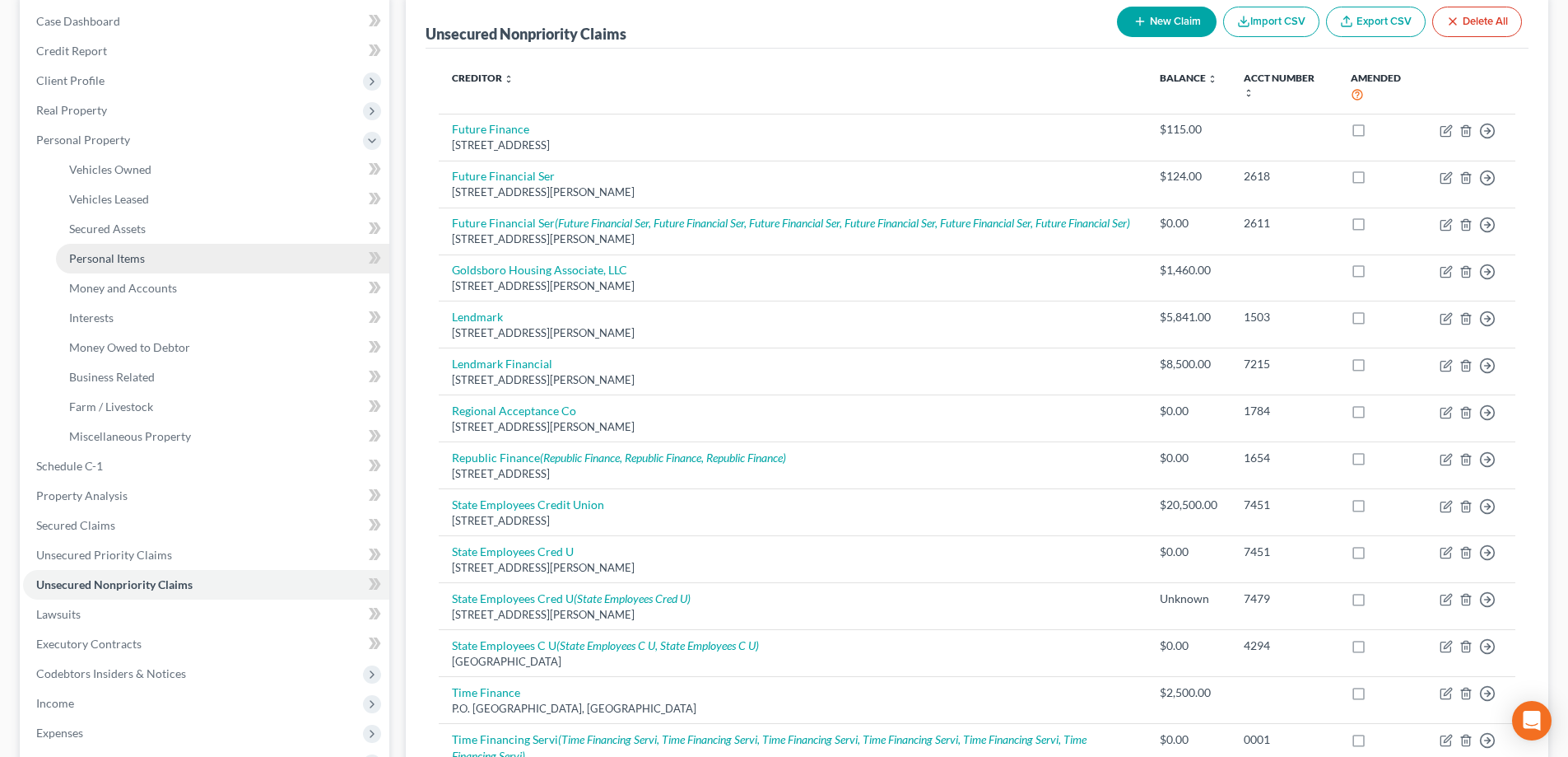
click at [247, 254] on link "Personal Items" at bounding box center [223, 258] width 333 height 30
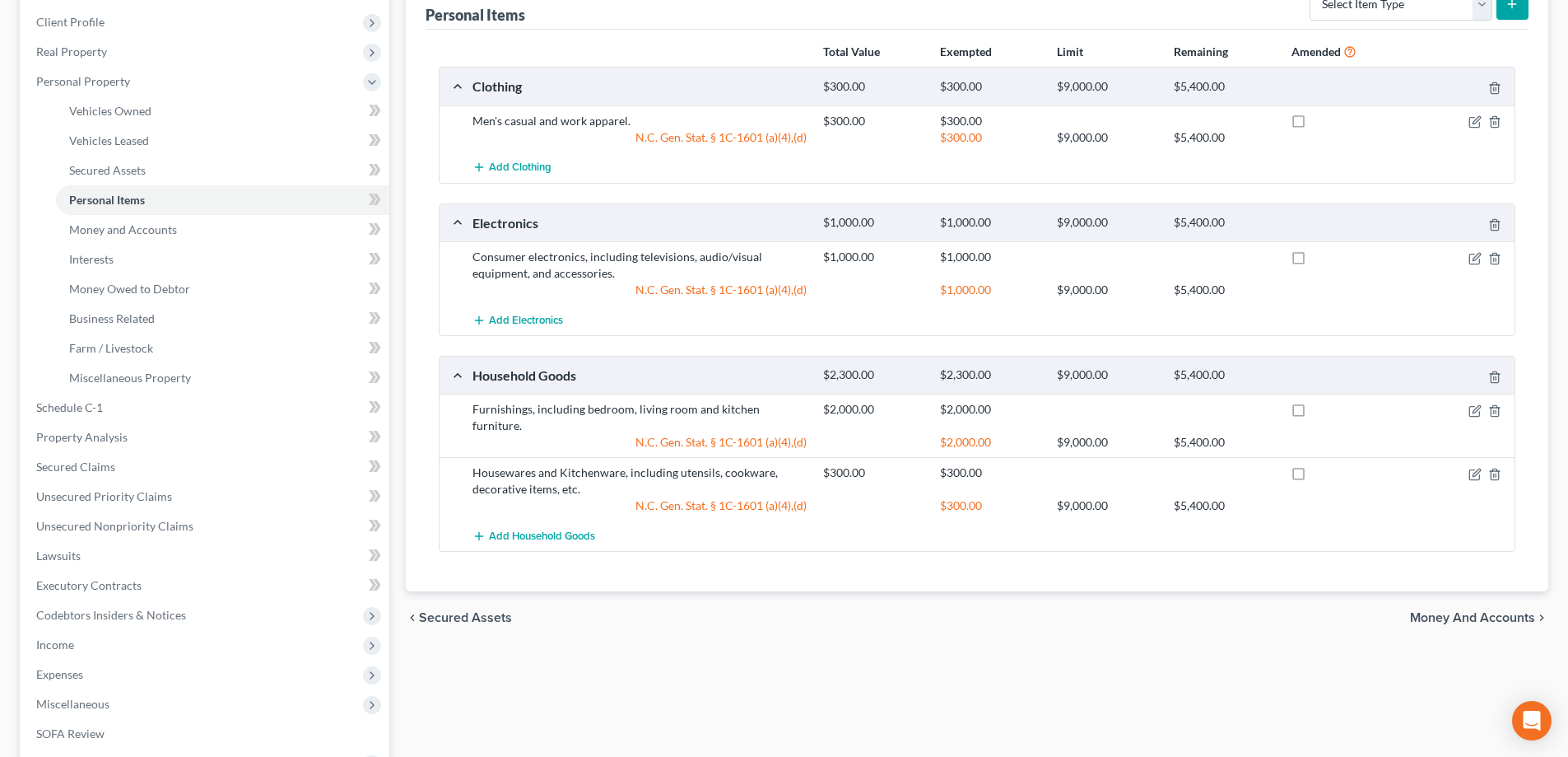
scroll to position [165, 0]
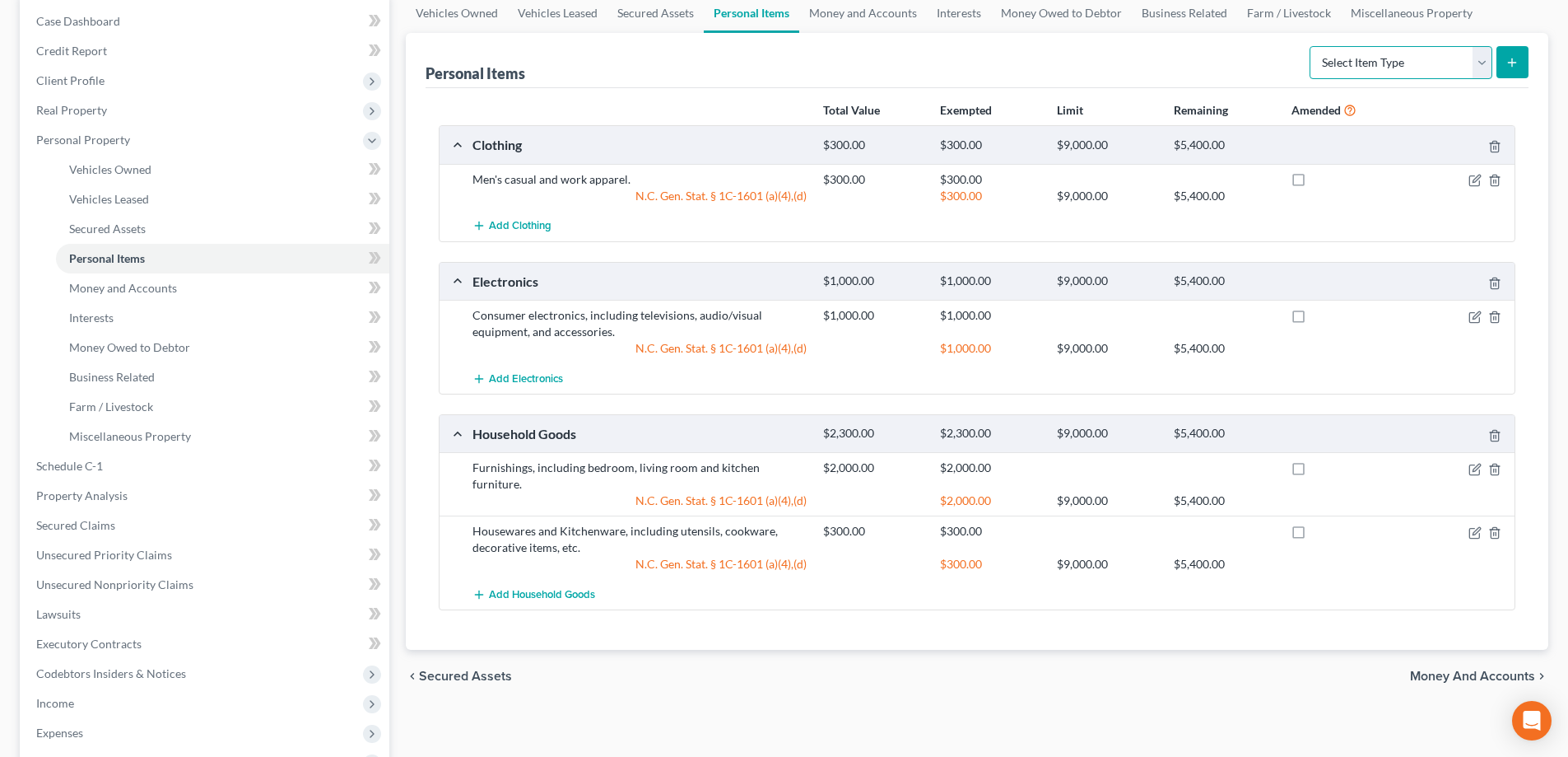
click at [1486, 65] on select "Select Item Type Clothing Collectibles Of Value Electronics Firearms Household …" at bounding box center [1401, 62] width 183 height 33
select select "jewelry"
click at [1311, 46] on select "Select Item Type Clothing Collectibles Of Value Electronics Firearms Household …" at bounding box center [1401, 62] width 183 height 33
click at [1505, 63] on icon "submit" at bounding box center [1512, 63] width 14 height 14
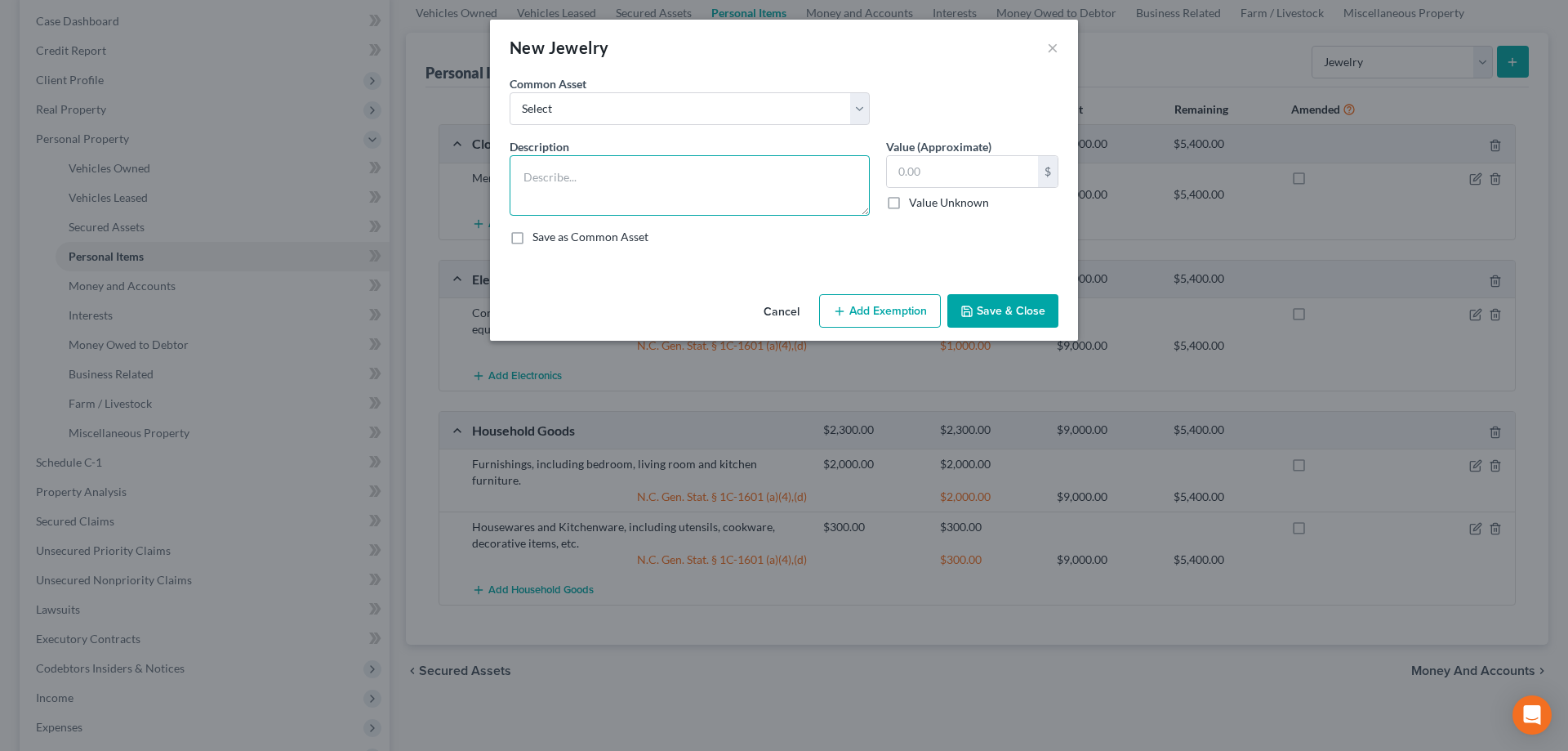
click at [704, 195] on textarea at bounding box center [689, 185] width 360 height 61
type textarea "Invector watches"
click at [909, 203] on label "Value Unknown" at bounding box center [949, 202] width 80 height 16
click at [915, 203] on input "Value Unknown" at bounding box center [920, 200] width 11 height 11
checkbox input "true"
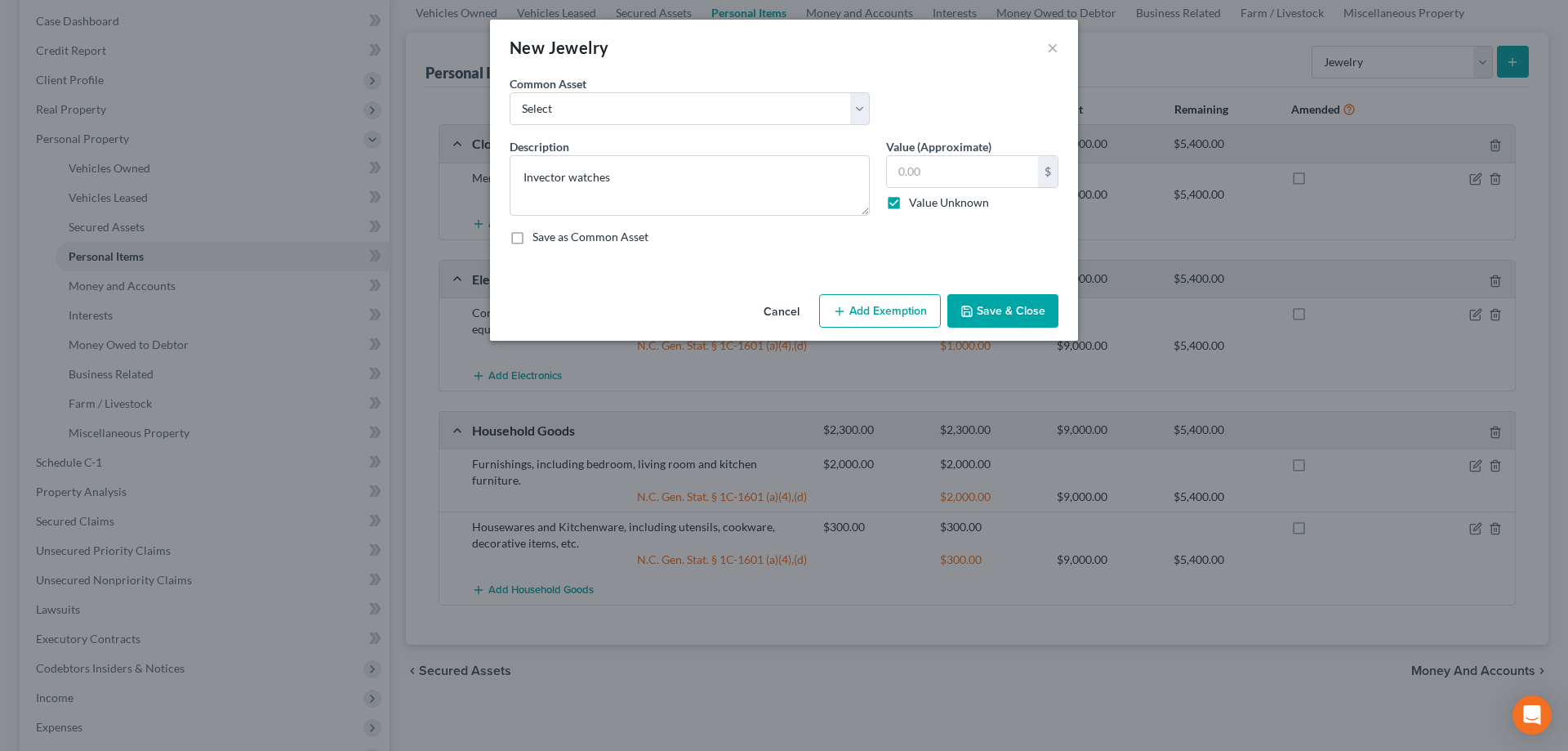
type input "0.00"
click at [1006, 305] on button "Save & Close" at bounding box center [1003, 311] width 111 height 35
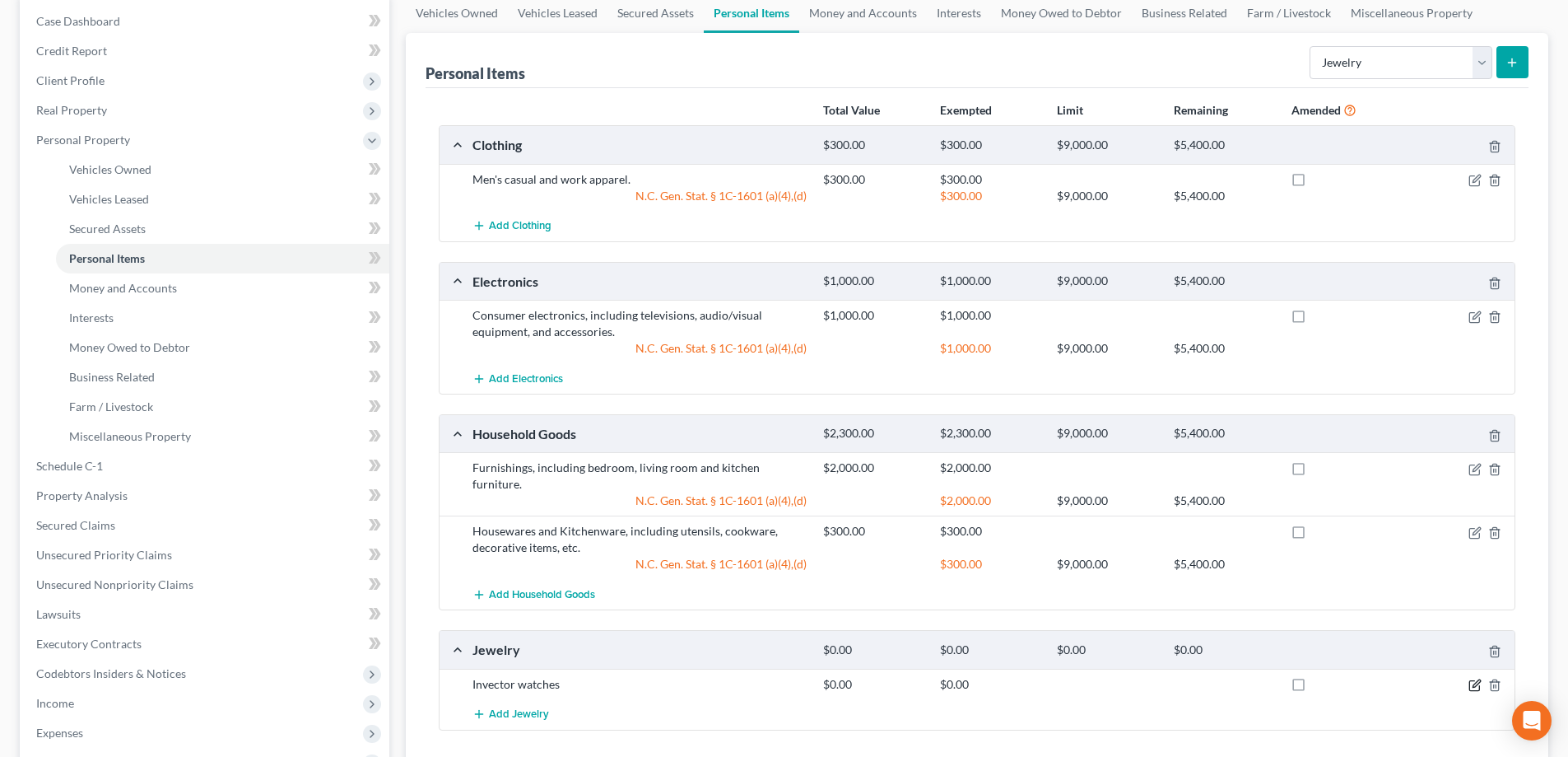
click at [1475, 678] on icon "button" at bounding box center [1475, 685] width 14 height 14
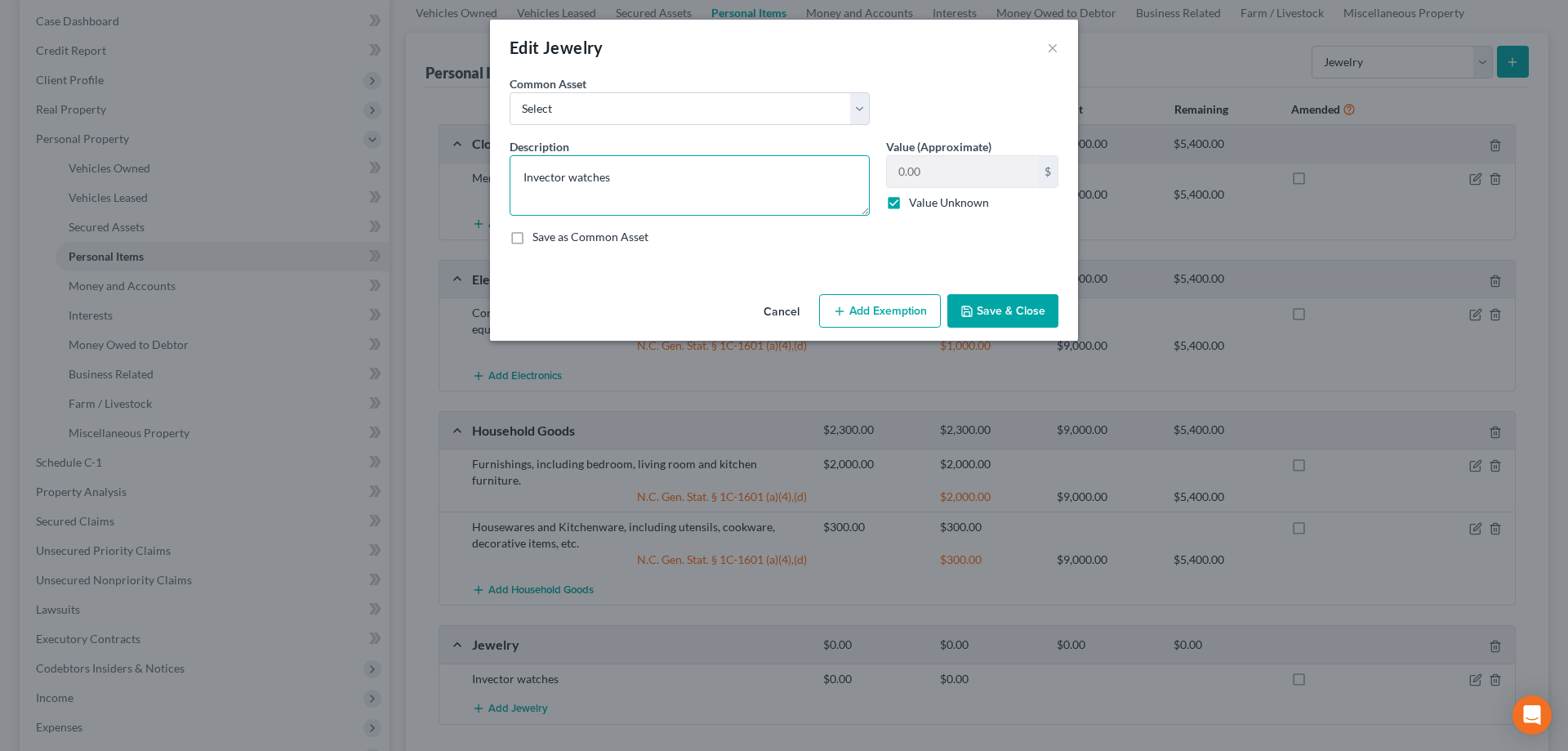
drag, startPoint x: 553, startPoint y: 179, endPoint x: 566, endPoint y: 179, distance: 13.0
click at [566, 179] on textarea "Invector watches" at bounding box center [689, 185] width 360 height 61
type textarea "Invecta watches"
click at [1008, 303] on button "Save & Close" at bounding box center [1003, 311] width 111 height 35
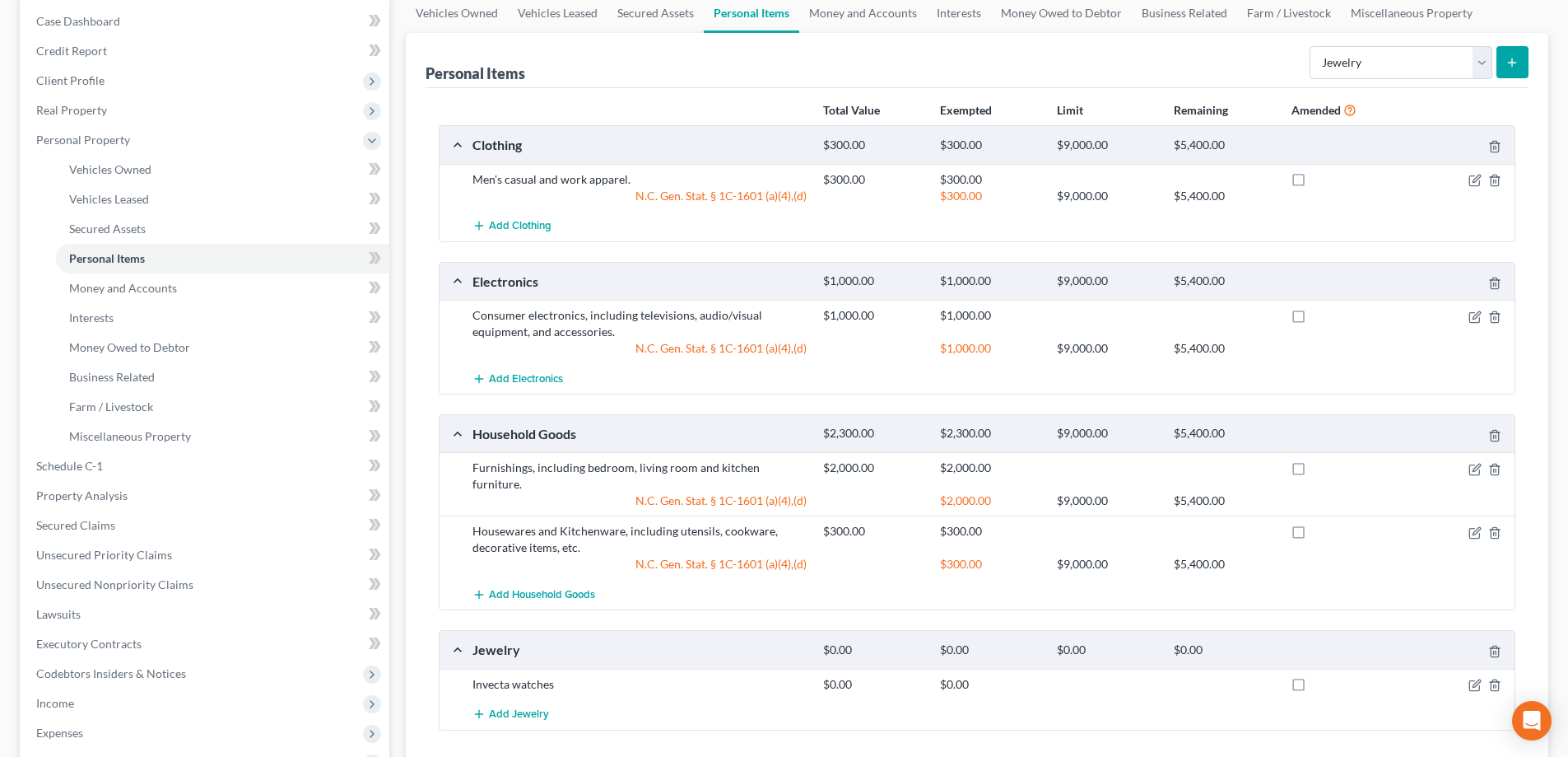
scroll to position [330, 0]
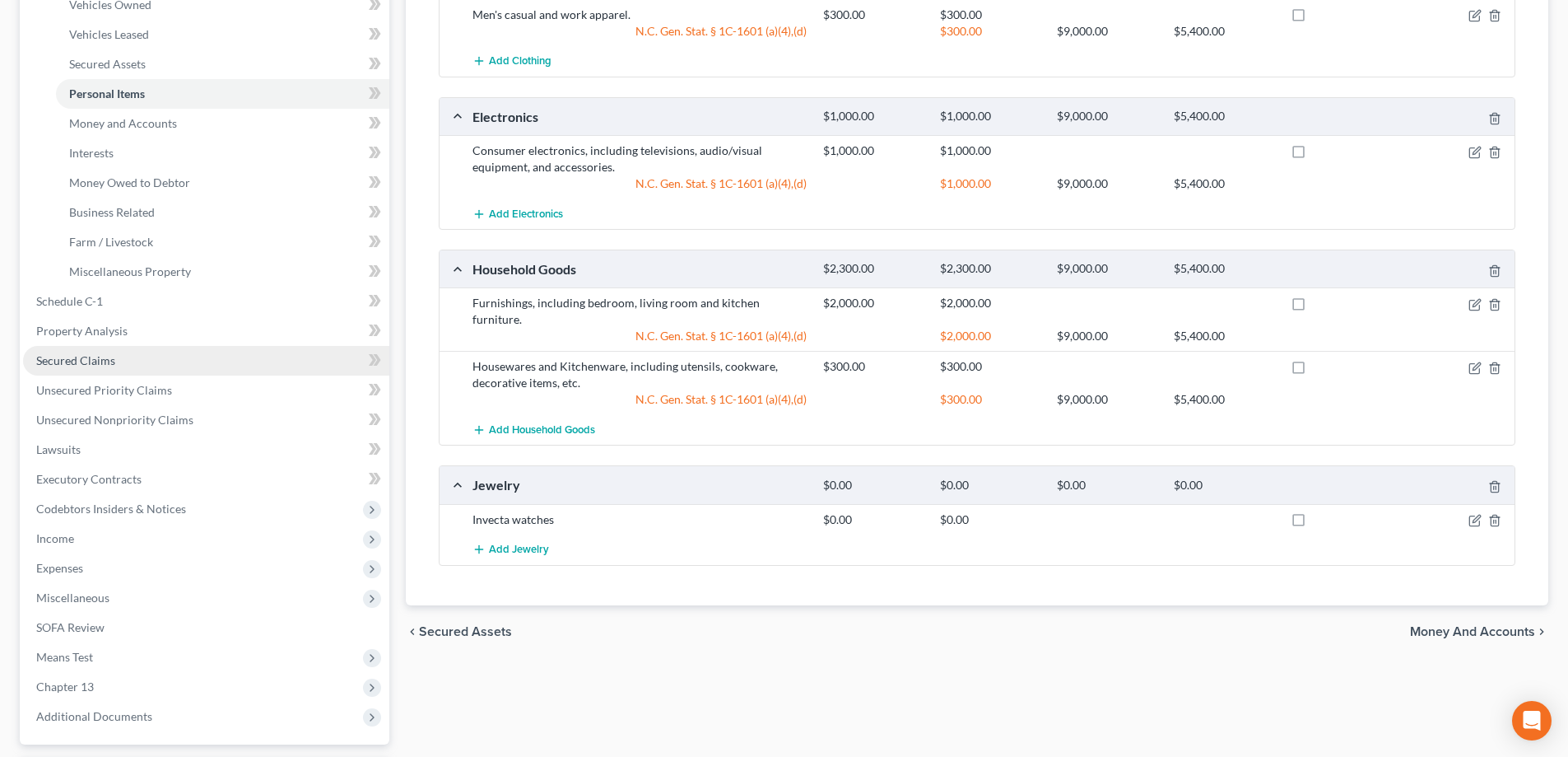
click at [225, 363] on link "Secured Claims" at bounding box center [206, 360] width 366 height 30
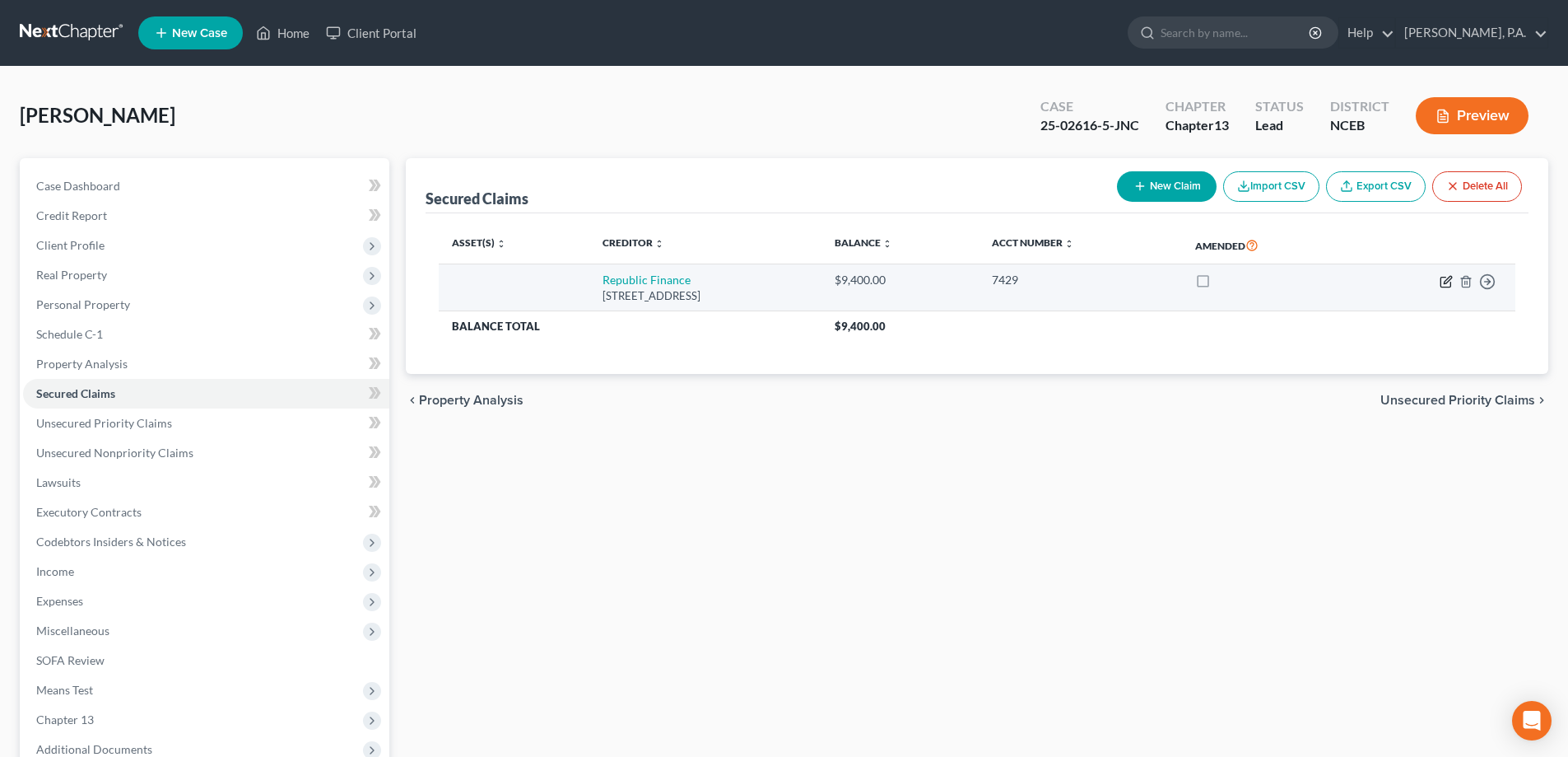
click at [1448, 279] on icon "button" at bounding box center [1447, 280] width 8 height 8
select select "28"
select select "4"
select select "0"
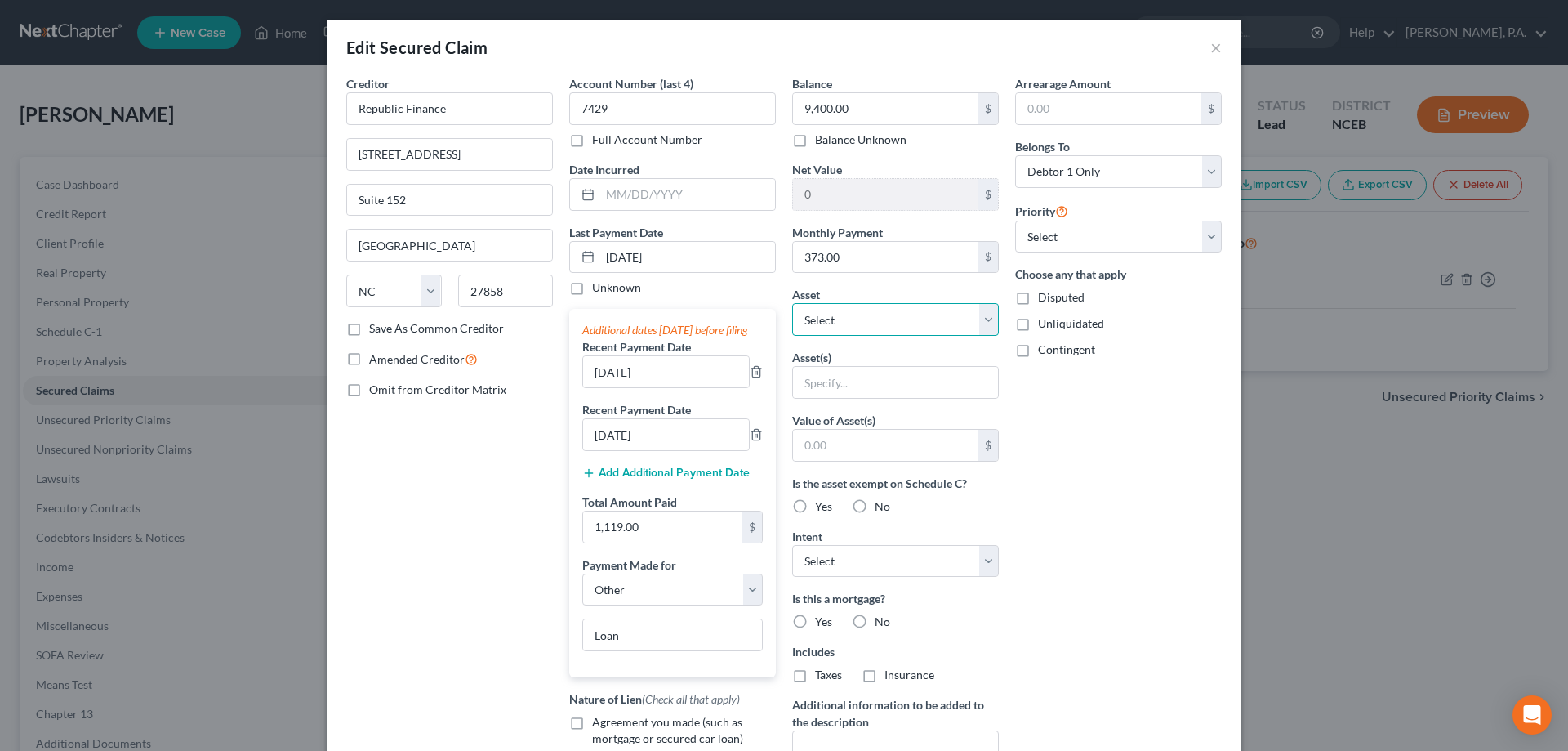
click at [950, 331] on select "Select Other Multiple Assets Jewelry - Invecta watches - $0.0 Electronics - Con…" at bounding box center [895, 319] width 206 height 33
select select "2"
click at [792, 303] on select "Select Other Multiple Assets Jewelry - Invecta watches - $0.0 Electronics - Con…" at bounding box center [895, 319] width 206 height 33
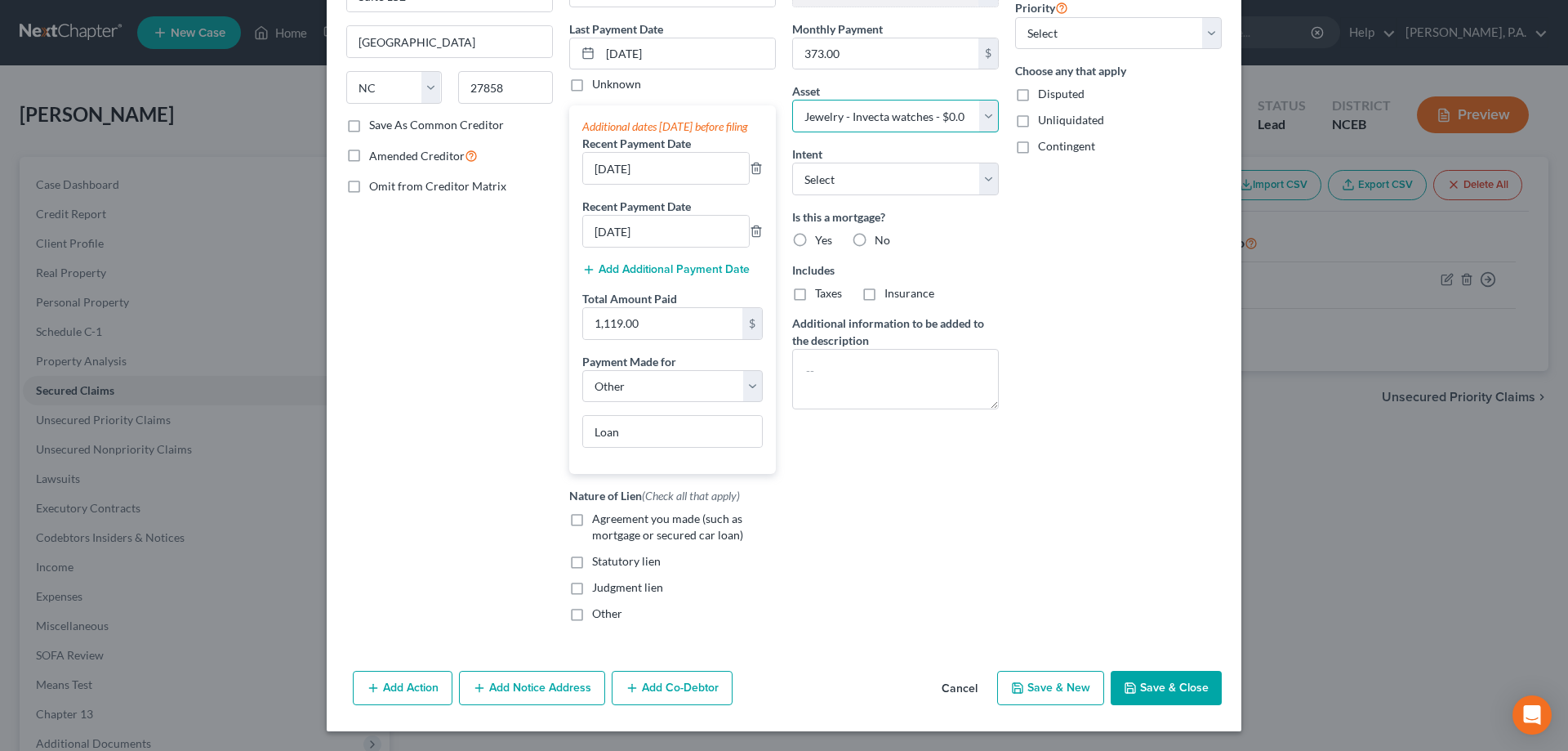
scroll to position [220, 0]
click at [858, 163] on select "Select Surrender Redeem Reaffirm Avoid Other" at bounding box center [895, 179] width 206 height 33
select select "0"
click at [792, 163] on select "Select Surrender Redeem Reaffirm Avoid Other" at bounding box center [895, 179] width 206 height 33
click at [875, 232] on label "No" at bounding box center [882, 239] width 15 height 16
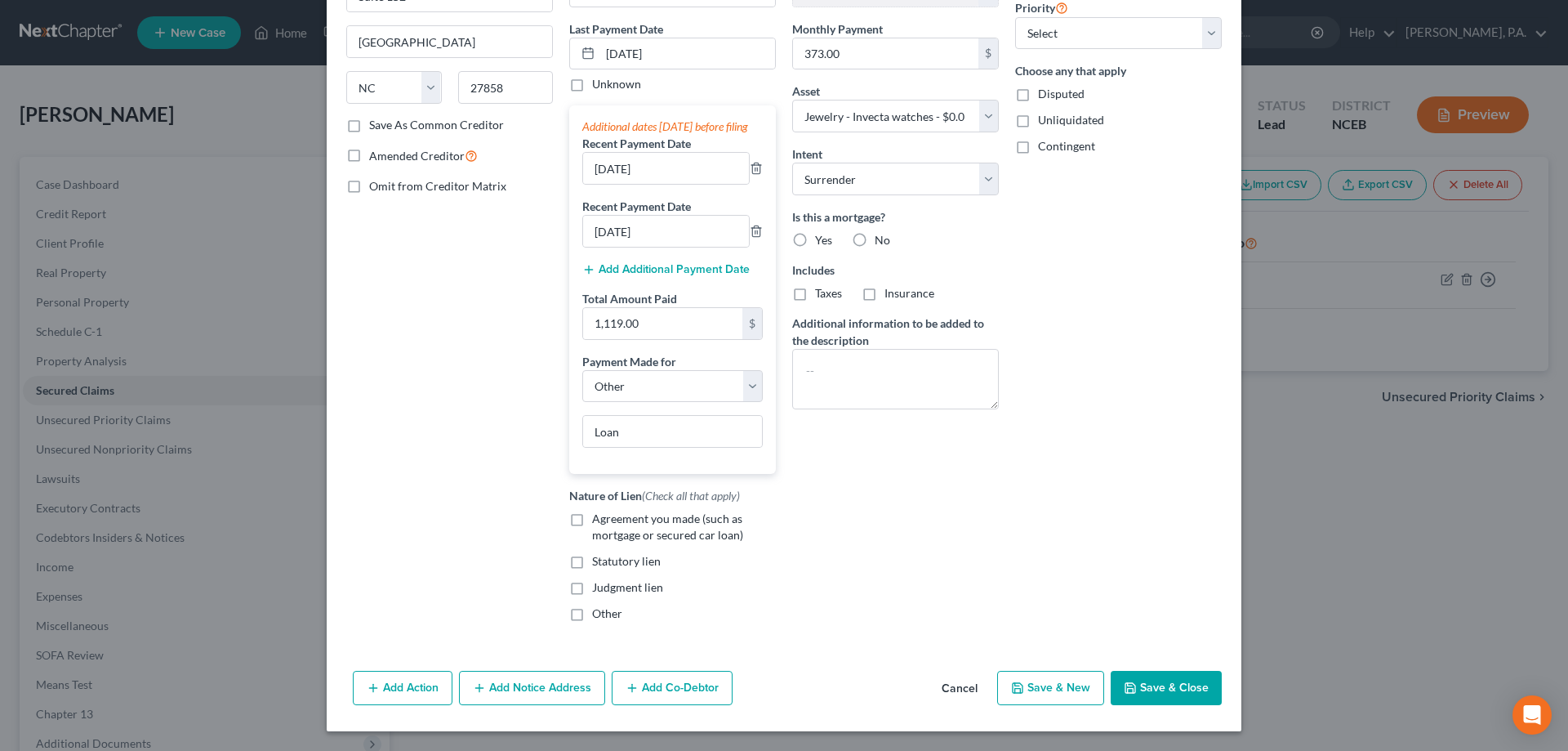
click at [881, 232] on input "No" at bounding box center [886, 237] width 11 height 11
radio input "true"
click at [875, 285] on label "No" at bounding box center [882, 292] width 15 height 16
click at [881, 285] on input "No" at bounding box center [886, 290] width 11 height 11
radio input "true"
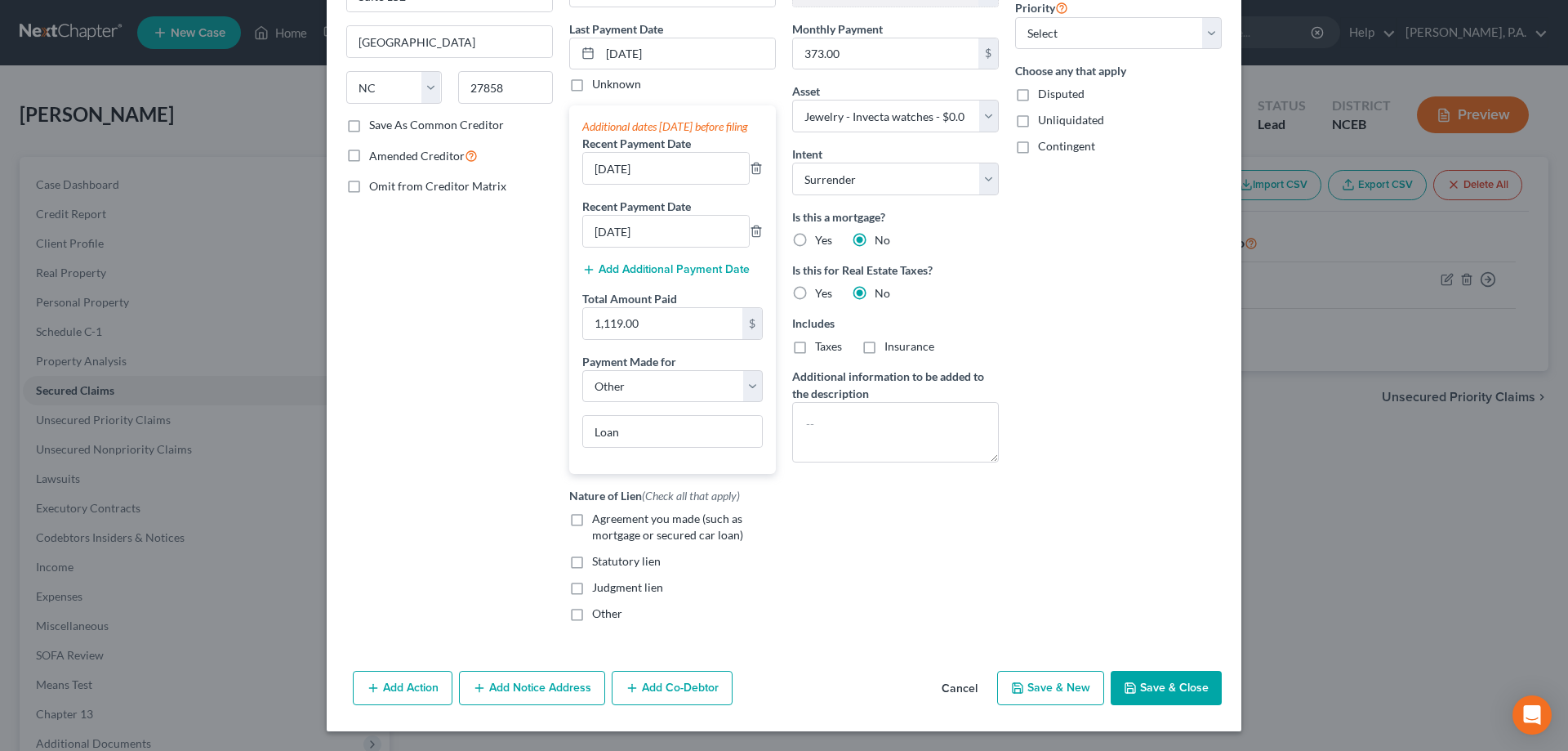
drag, startPoint x: 1155, startPoint y: 696, endPoint x: 669, endPoint y: 587, distance: 498.1
click at [742, 625] on div "Edit Secured Claim × Creditor * Republic Finance [STREET_ADDRESS] [US_STATE][GE…" at bounding box center [784, 273] width 914 height 915
click at [592, 524] on label "Agreement you made (such as mortgage or secured car loan)" at bounding box center [684, 527] width 184 height 33
click at [598, 521] on input "Agreement you made (such as mortgage or secured car loan)" at bounding box center [603, 516] width 11 height 11
checkbox input "true"
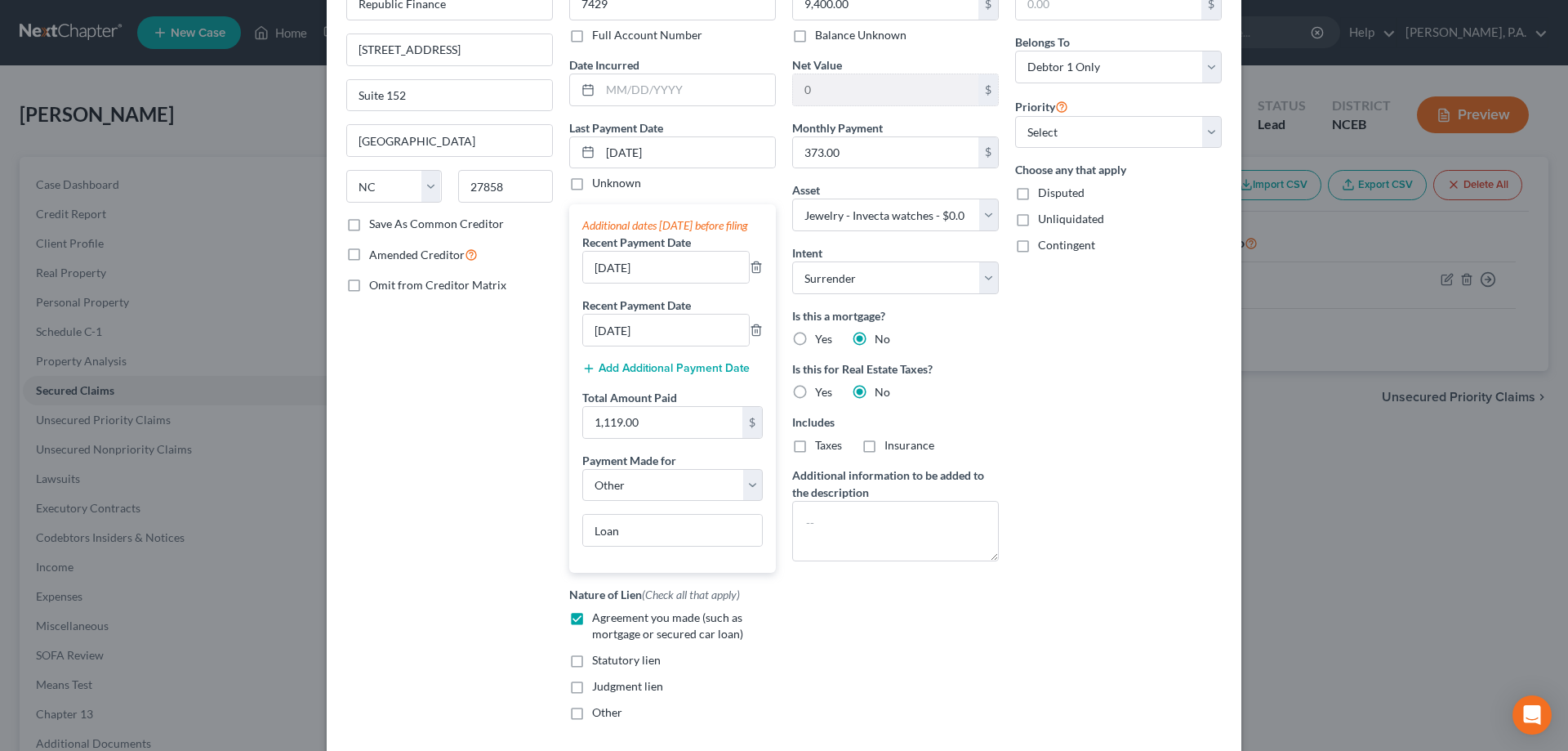
scroll to position [164, 0]
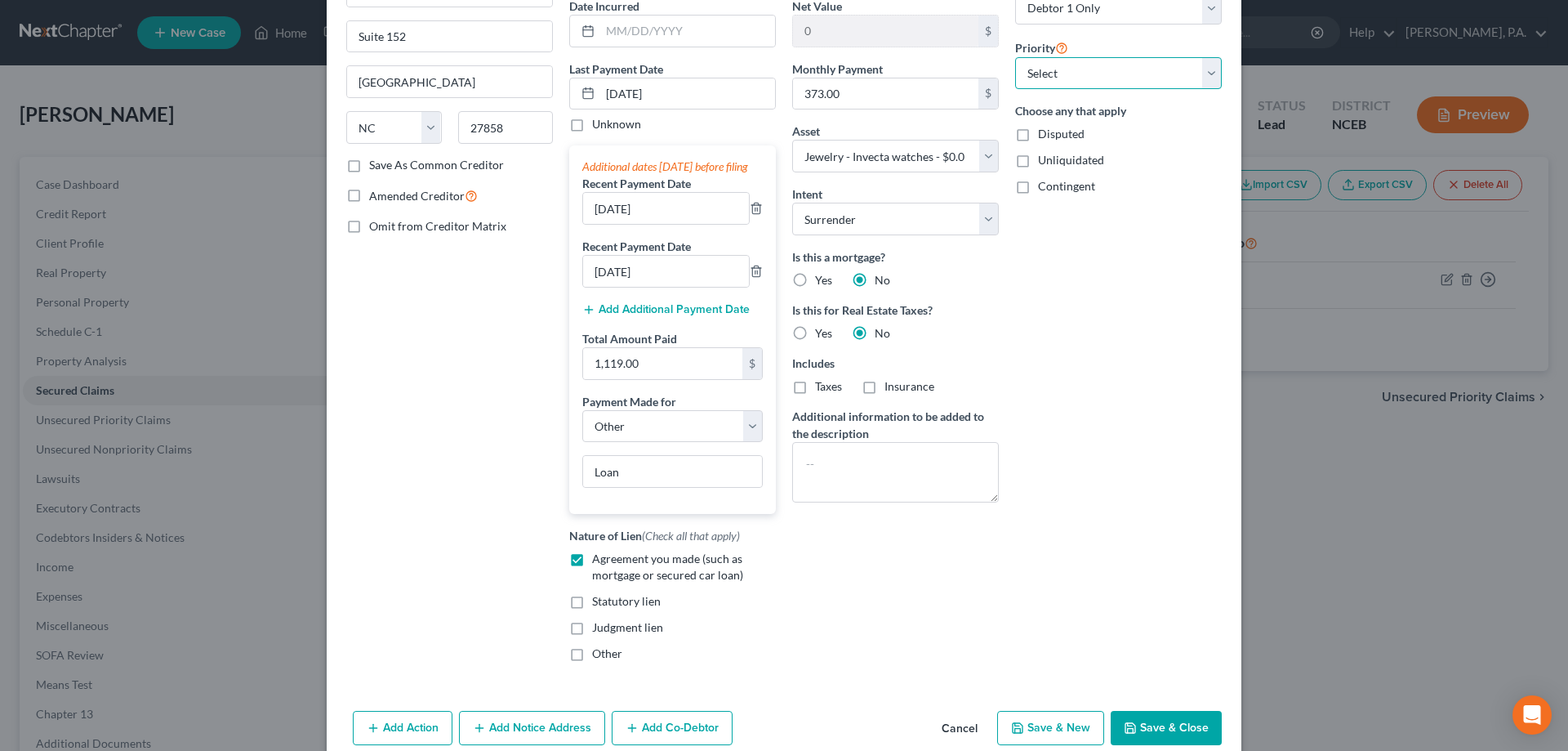
click at [1044, 71] on select "Select 1st 2nd 3rd 4th 5th 6th 7th 8th 9th 10th 11th 12th 13th 14th 15th 16th 1…" at bounding box center [1118, 73] width 206 height 33
select select "0"
click at [1015, 57] on select "Select 1st 2nd 3rd 4th 5th 6th 7th 8th 9th 10th 11th 12th 13th 14th 15th 16th 1…" at bounding box center [1118, 73] width 206 height 33
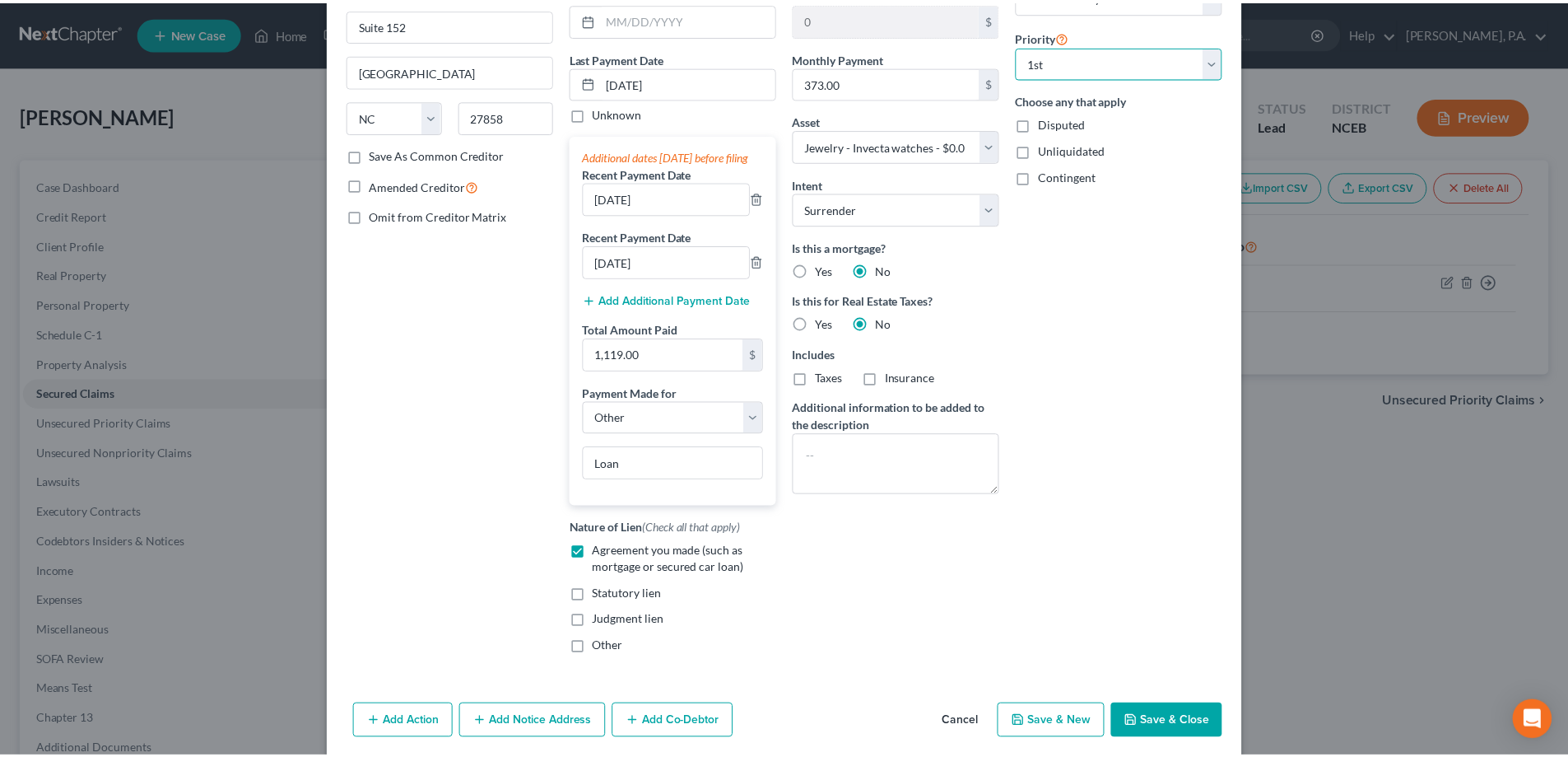
scroll to position [222, 0]
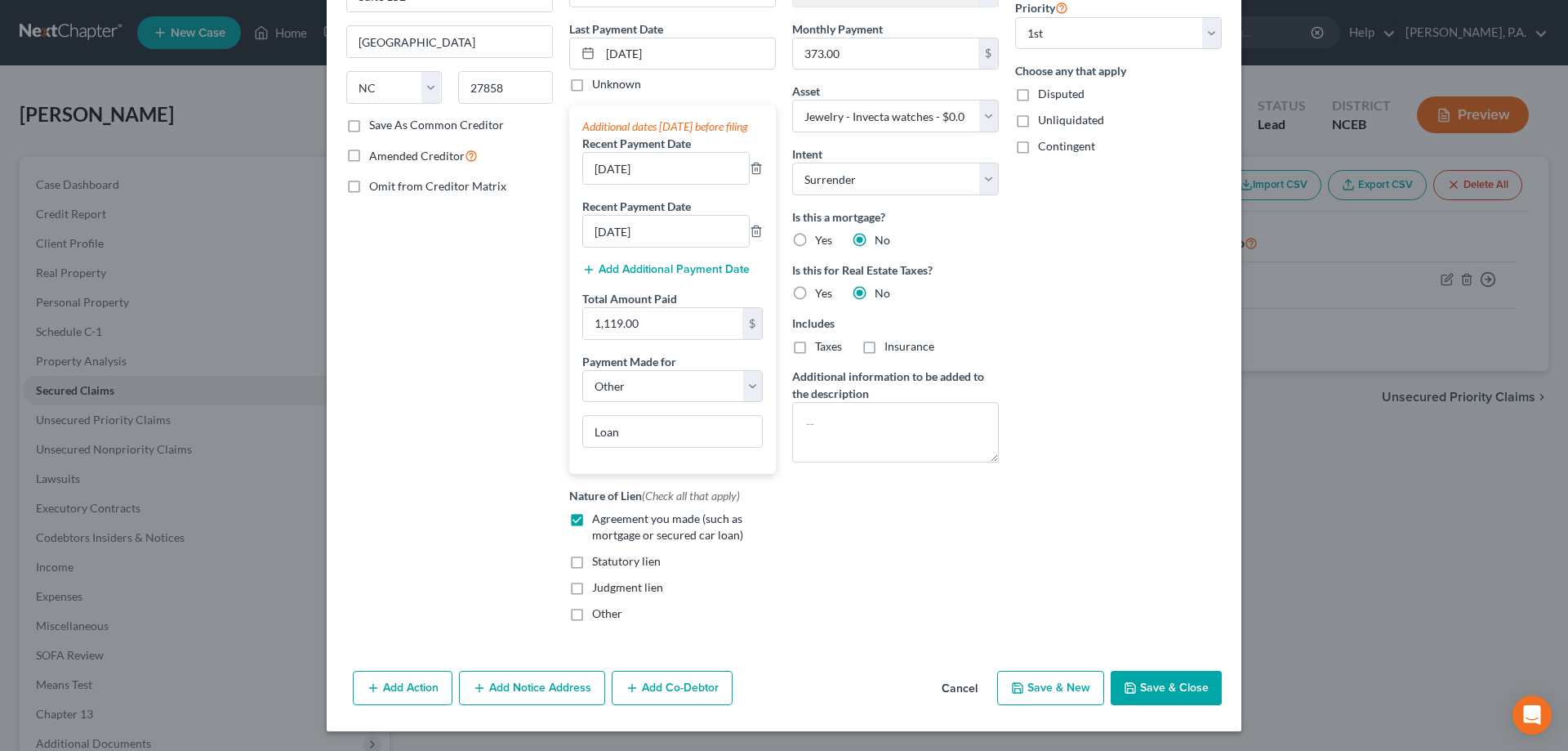
click at [1157, 674] on button "Save & Close" at bounding box center [1166, 688] width 111 height 35
select select
